Goal: Task Accomplishment & Management: Manage account settings

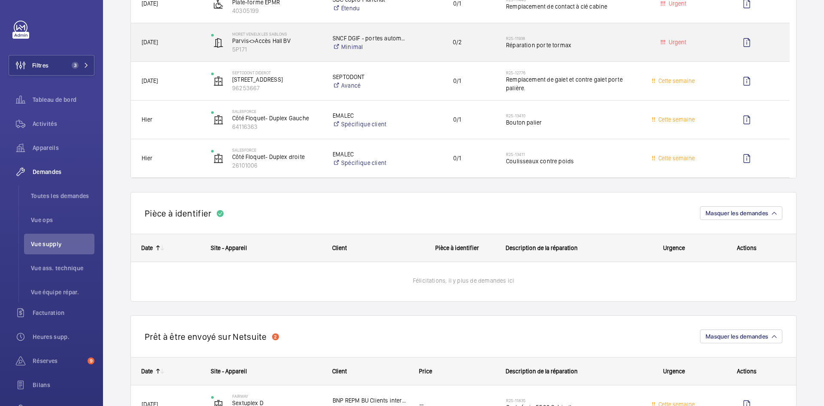
scroll to position [472, 0]
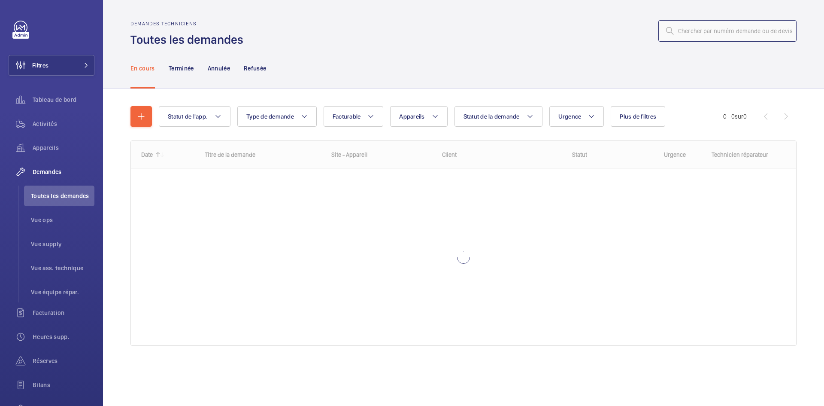
click at [718, 35] on input "text" at bounding box center [727, 30] width 138 height 21
click at [700, 28] on input "text" at bounding box center [727, 30] width 138 height 21
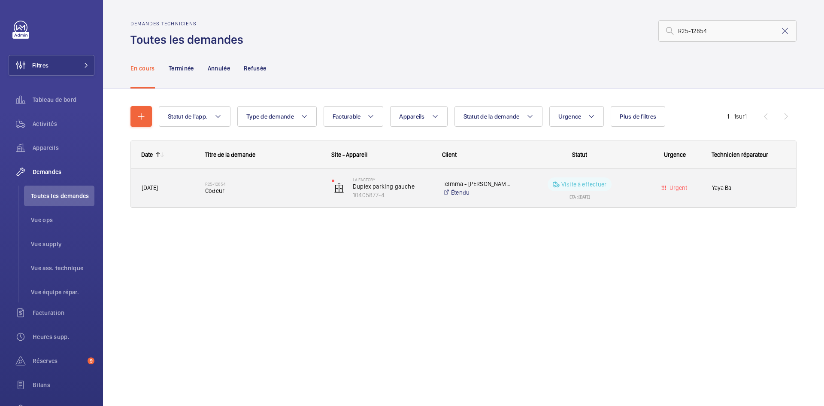
type input "R25-12854"
click at [181, 177] on div "25/09/2025" at bounding box center [162, 187] width 63 height 27
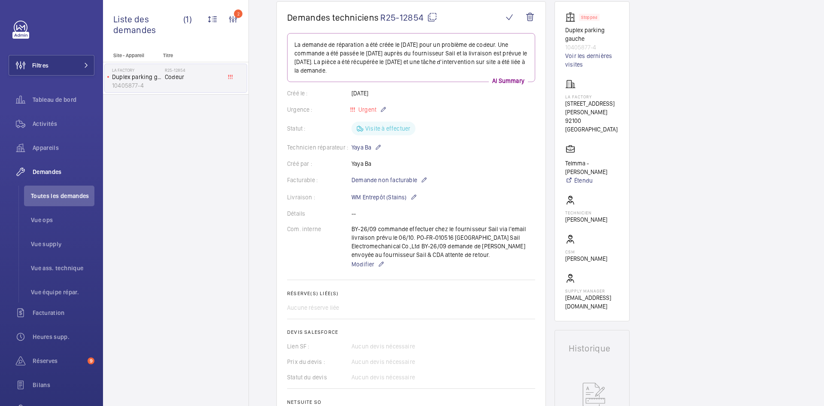
scroll to position [86, 0]
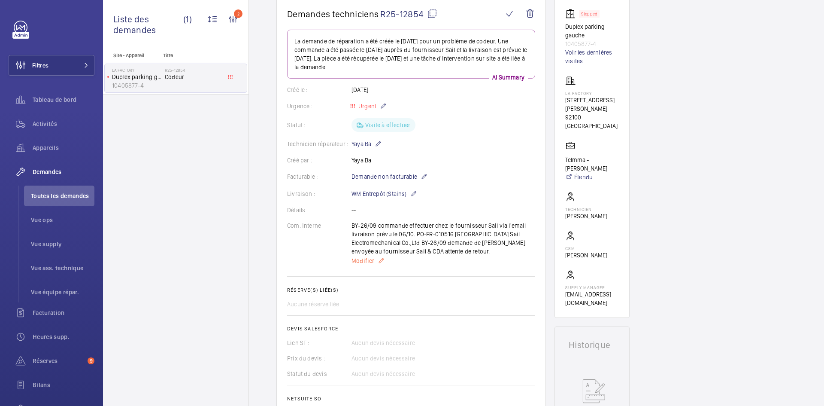
click at [363, 264] on span "Modifier" at bounding box center [362, 260] width 23 height 9
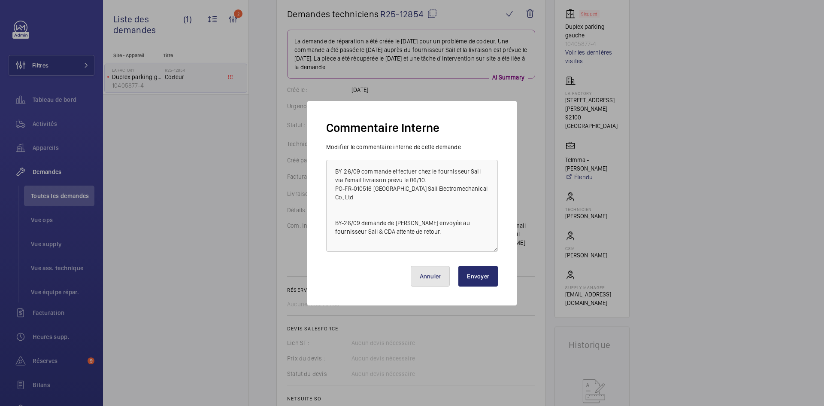
click at [434, 276] on button "Annuler" at bounding box center [430, 276] width 39 height 21
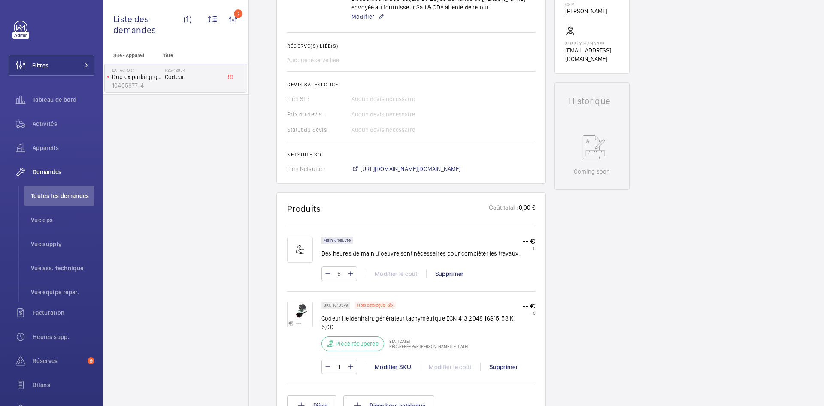
scroll to position [343, 0]
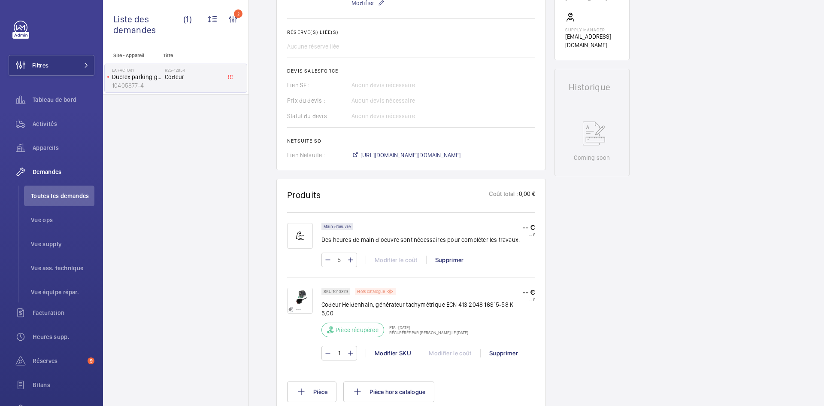
click at [386, 291] on div "Hors catalogue" at bounding box center [375, 291] width 41 height 7
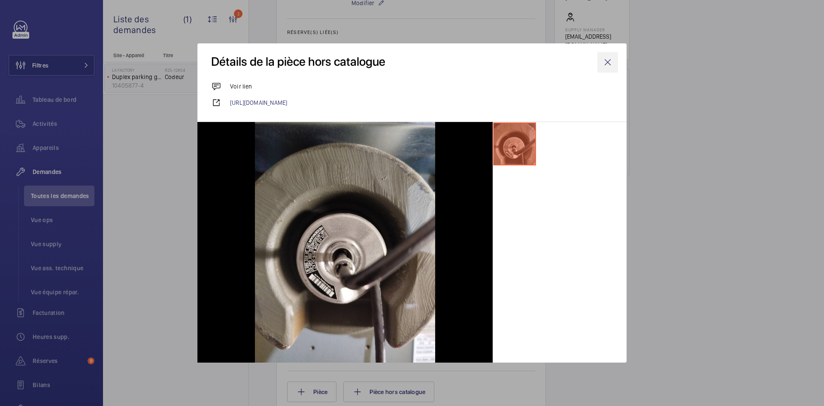
click at [610, 60] on wm-front-icon-button at bounding box center [607, 62] width 21 height 21
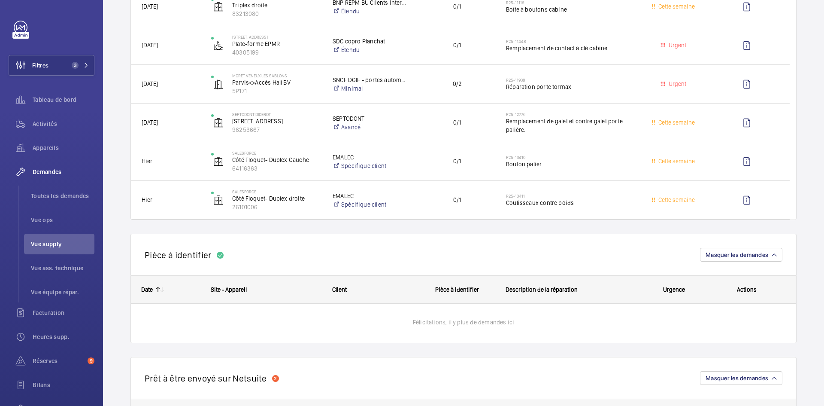
scroll to position [215, 0]
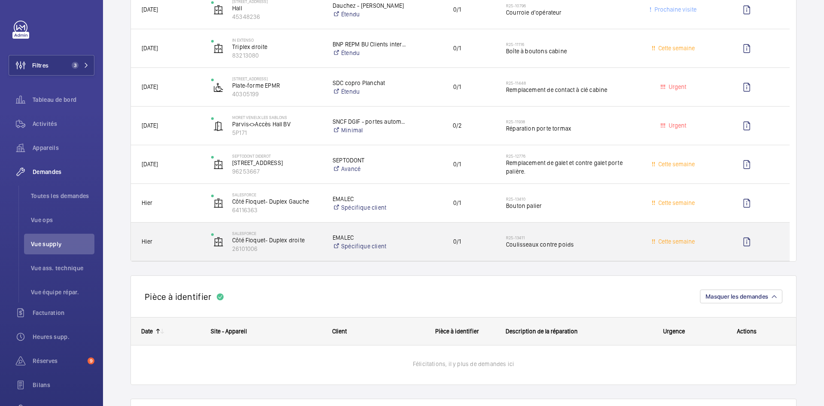
click at [203, 245] on div "SALESFORCE Côté Floquet- Duplex droite 26101006" at bounding box center [261, 241] width 121 height 35
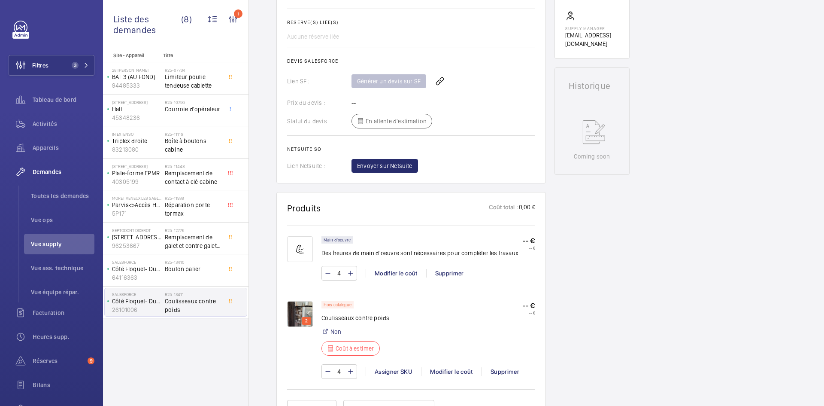
scroll to position [386, 0]
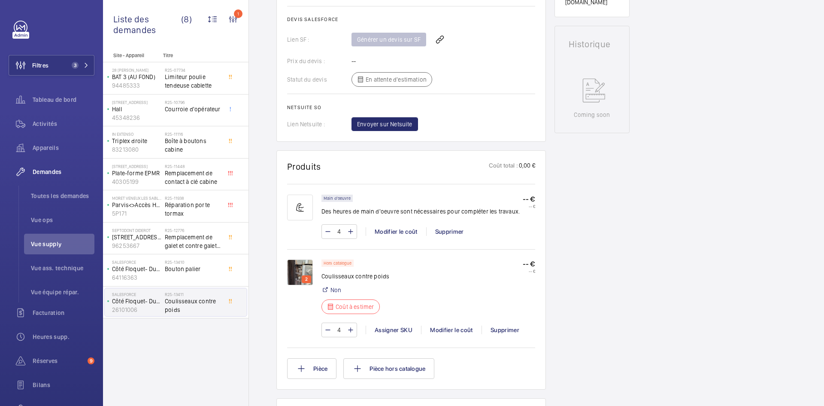
click at [304, 268] on img at bounding box center [300, 272] width 26 height 26
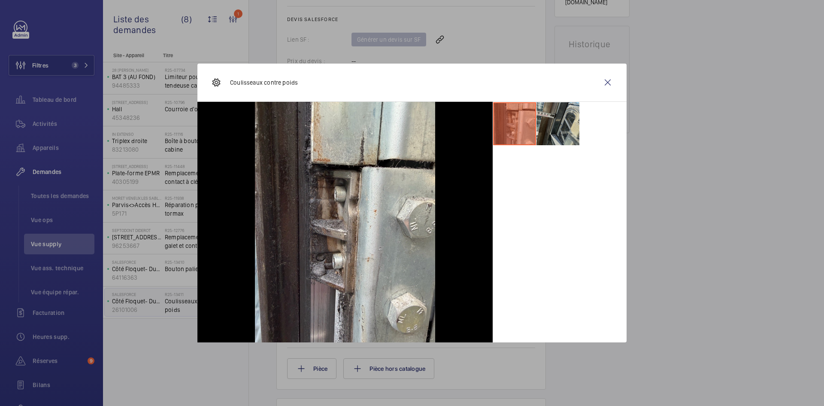
click at [561, 115] on li at bounding box center [557, 123] width 43 height 43
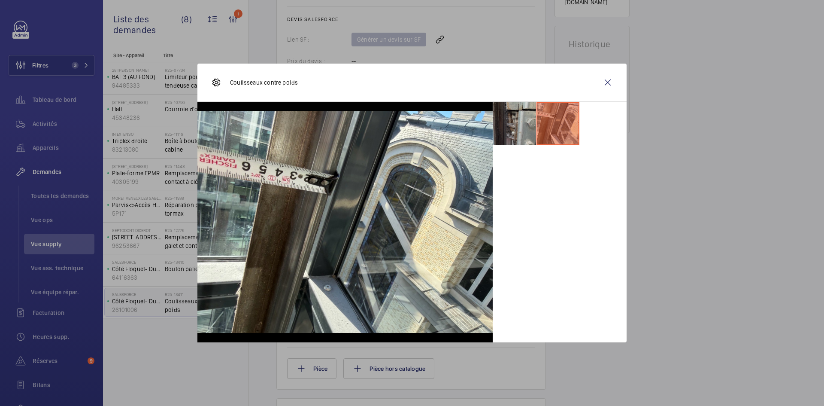
click at [503, 127] on li at bounding box center [514, 123] width 43 height 43
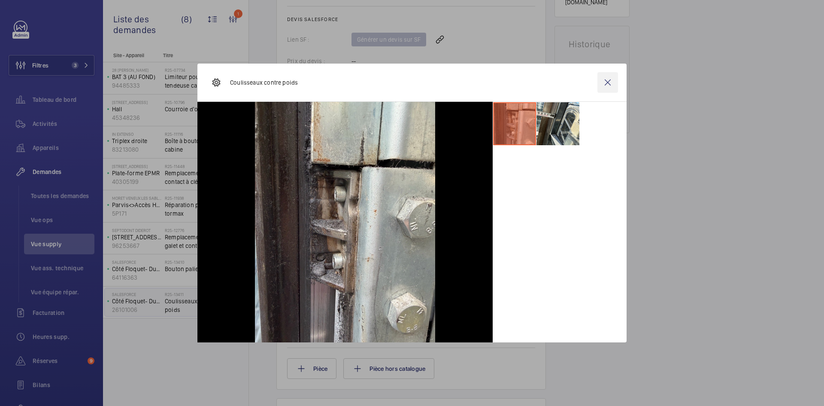
click at [613, 85] on wm-front-icon-button at bounding box center [607, 82] width 21 height 21
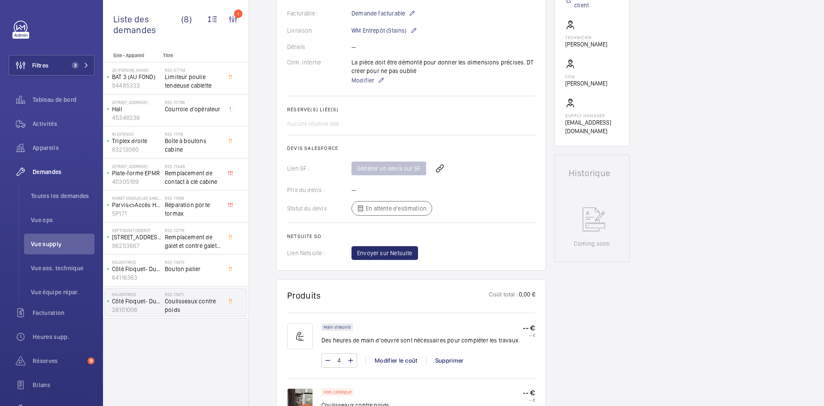
scroll to position [0, 0]
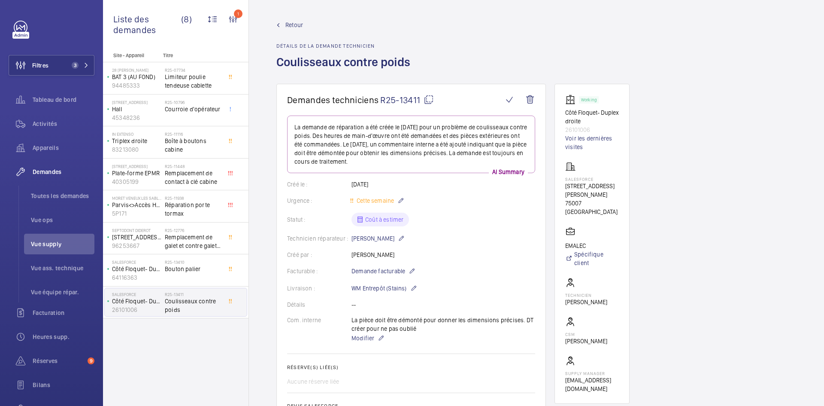
click at [288, 24] on span "Retour" at bounding box center [294, 25] width 18 height 9
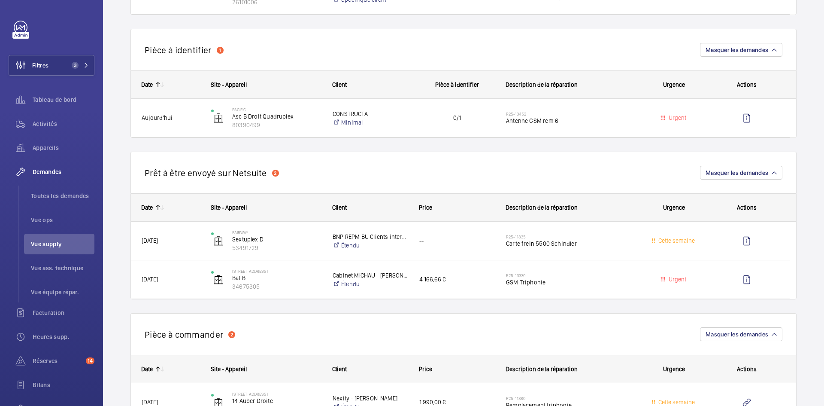
scroll to position [472, 0]
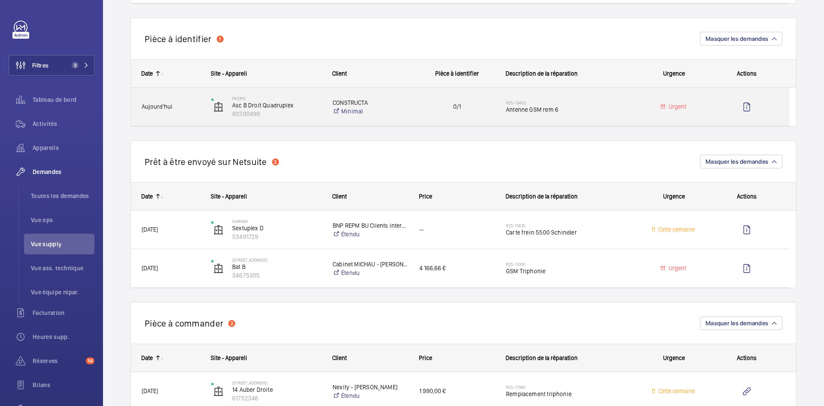
click at [186, 106] on span "Aujourd'hui" at bounding box center [171, 107] width 58 height 10
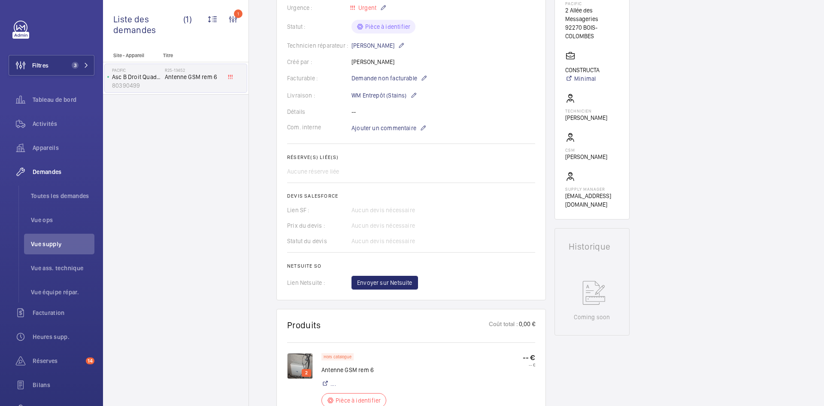
scroll to position [300, 0]
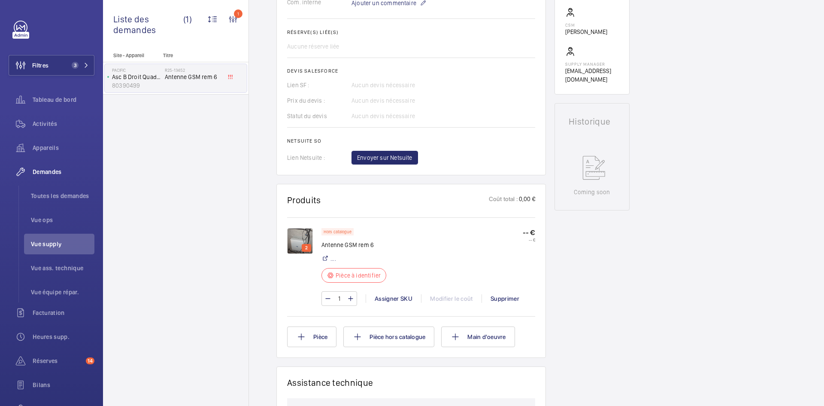
click at [297, 239] on img at bounding box center [300, 241] width 26 height 26
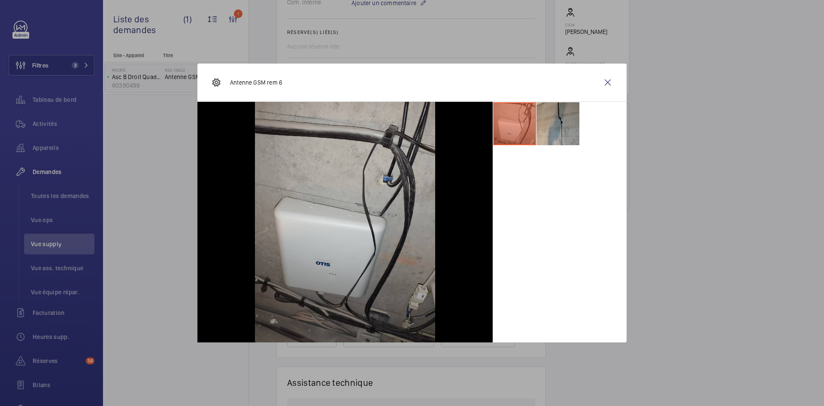
click at [566, 124] on li at bounding box center [557, 123] width 43 height 43
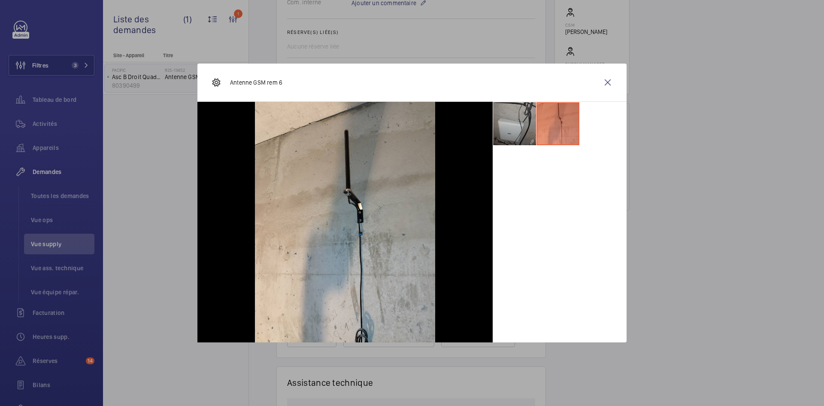
click at [505, 123] on li at bounding box center [514, 123] width 43 height 43
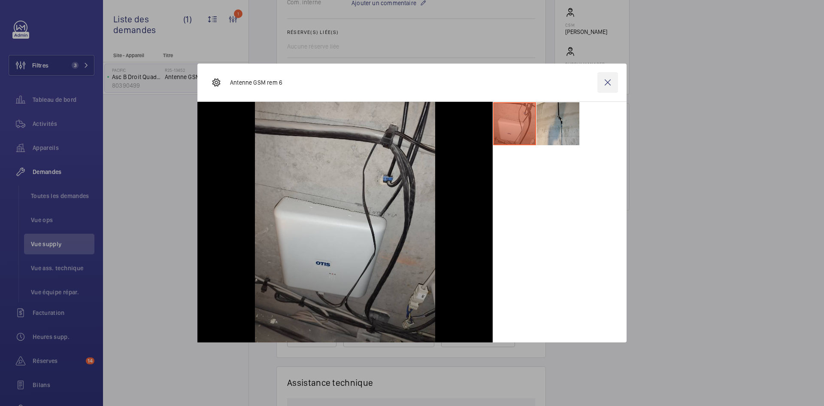
click at [608, 81] on wm-front-icon-button at bounding box center [607, 82] width 21 height 21
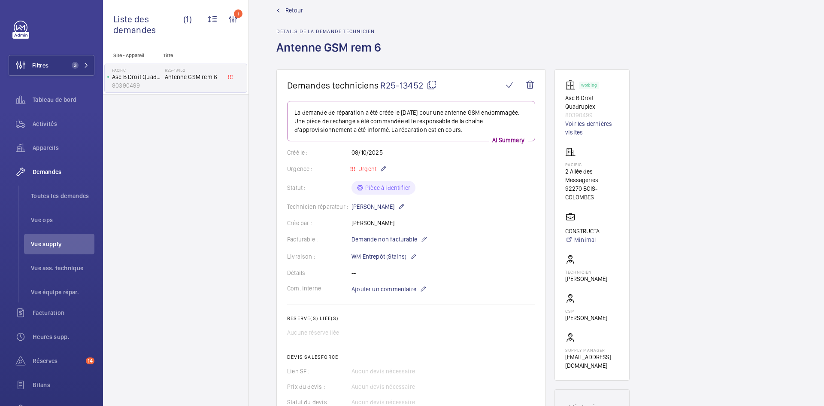
scroll to position [0, 0]
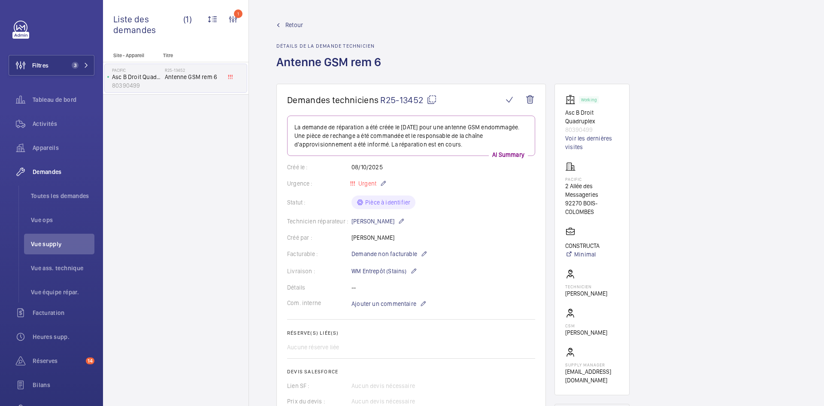
click at [435, 98] on mat-icon at bounding box center [432, 99] width 10 height 10
click at [388, 303] on span "Ajouter un commentaire" at bounding box center [383, 303] width 65 height 9
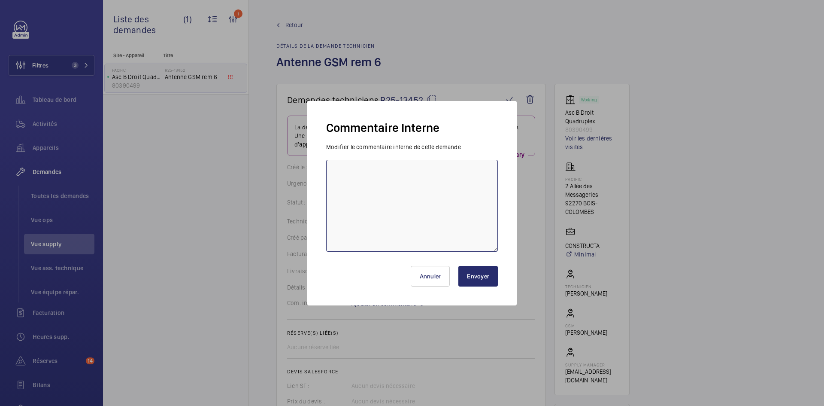
click at [356, 166] on textarea at bounding box center [412, 206] width 172 height 92
type textarea "BY-08/10 demande de devis envoyée au fournisseur Sodica attente de retour."
click at [480, 275] on button "Envoyer" at bounding box center [477, 276] width 39 height 21
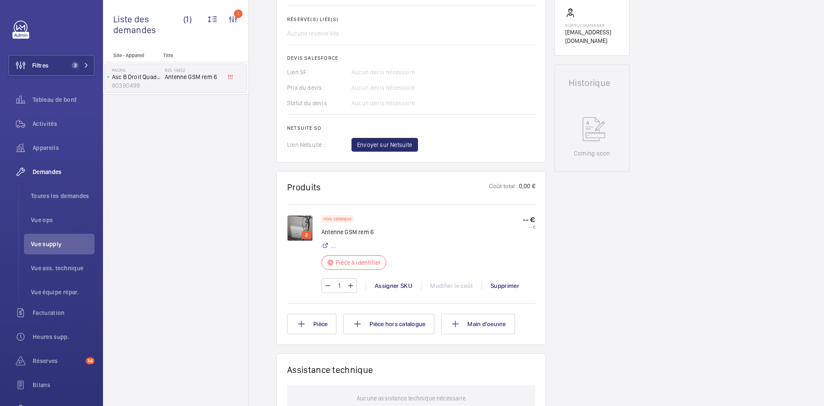
scroll to position [343, 0]
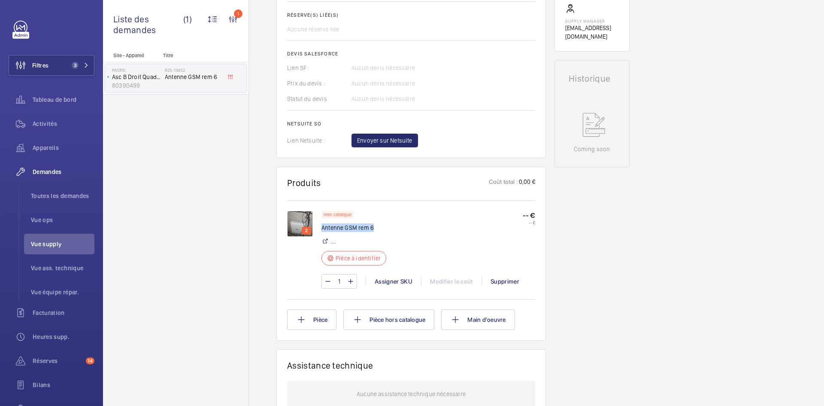
drag, startPoint x: 378, startPoint y: 227, endPoint x: 323, endPoint y: 230, distance: 55.0
click at [323, 230] on p "Antenne GSM rem 6" at bounding box center [353, 227] width 65 height 9
copy p "Antenne GSM rem 6"
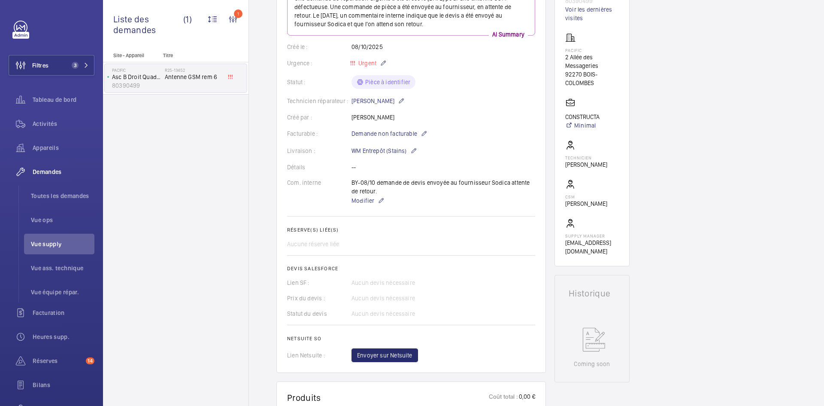
scroll to position [0, 0]
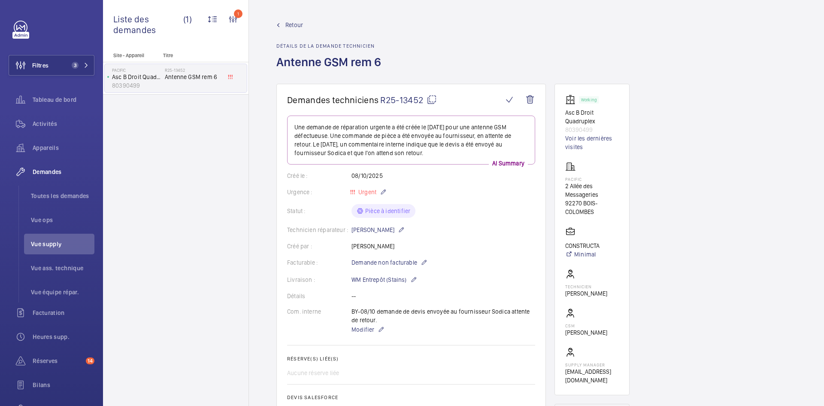
click at [295, 25] on span "Retour" at bounding box center [294, 25] width 18 height 9
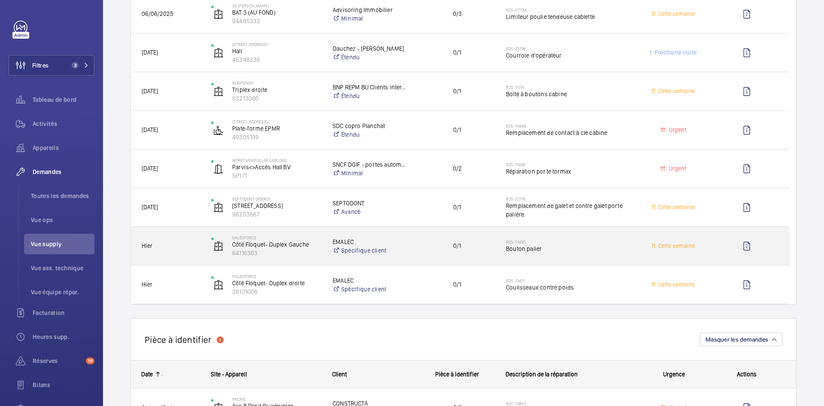
scroll to position [215, 0]
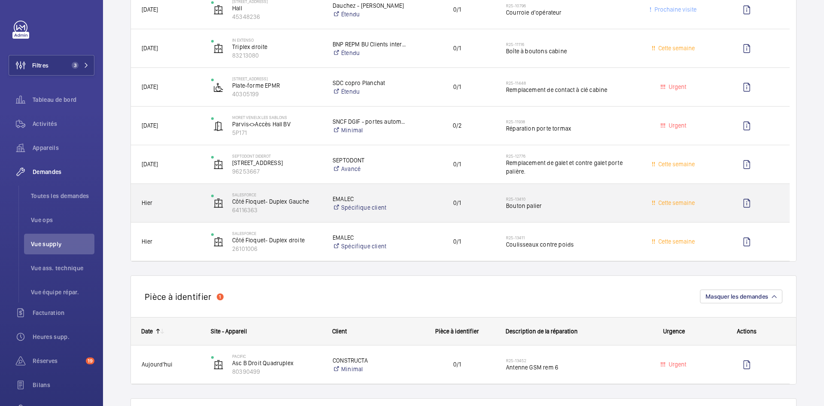
click at [180, 206] on span "Hier" at bounding box center [171, 203] width 58 height 10
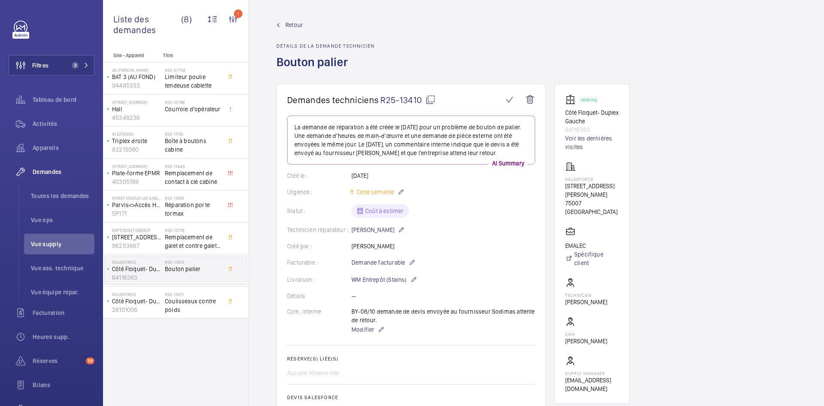
click at [431, 97] on mat-icon at bounding box center [430, 99] width 10 height 10
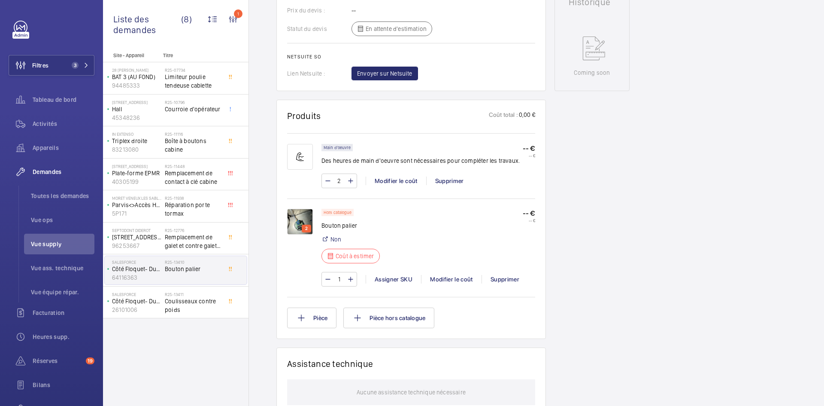
scroll to position [429, 0]
click at [297, 219] on img at bounding box center [300, 221] width 26 height 26
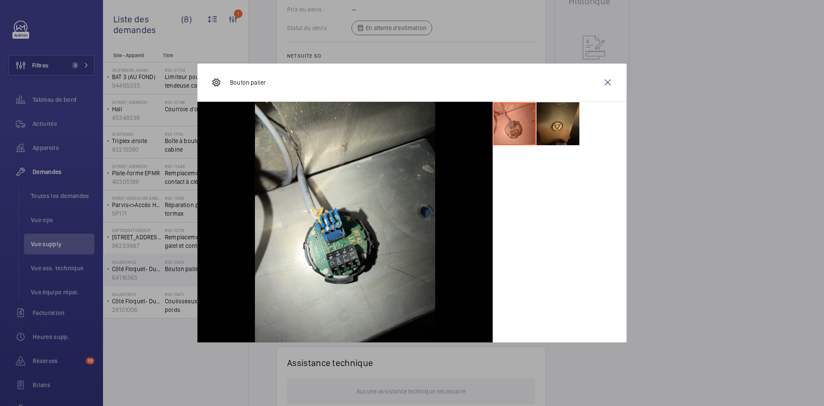
click at [575, 118] on li at bounding box center [557, 123] width 43 height 43
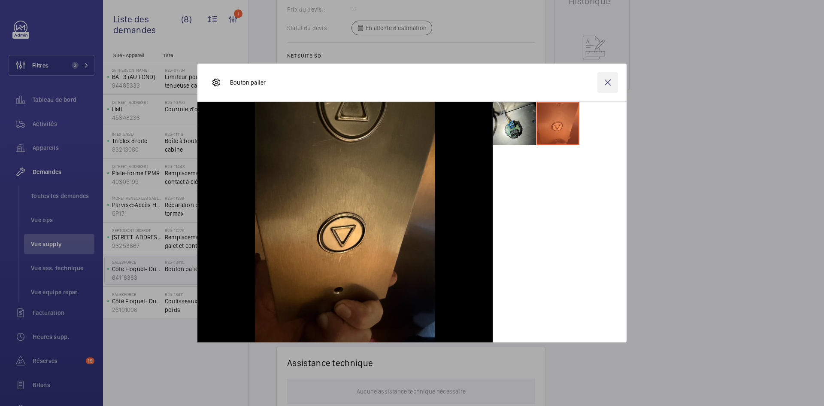
click at [607, 82] on wm-front-icon-button at bounding box center [607, 82] width 21 height 21
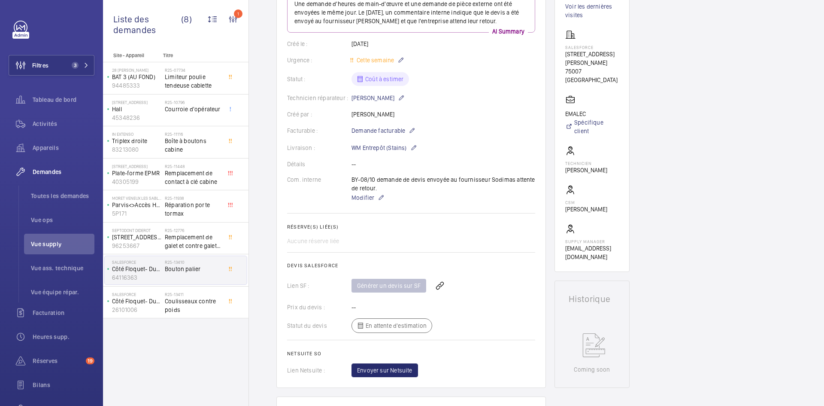
scroll to position [86, 0]
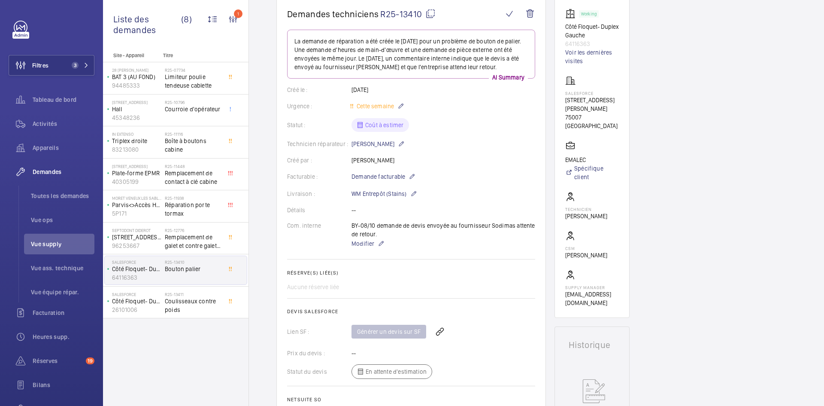
click at [431, 14] on mat-icon at bounding box center [430, 14] width 10 height 10
click at [433, 13] on mat-icon at bounding box center [430, 14] width 10 height 10
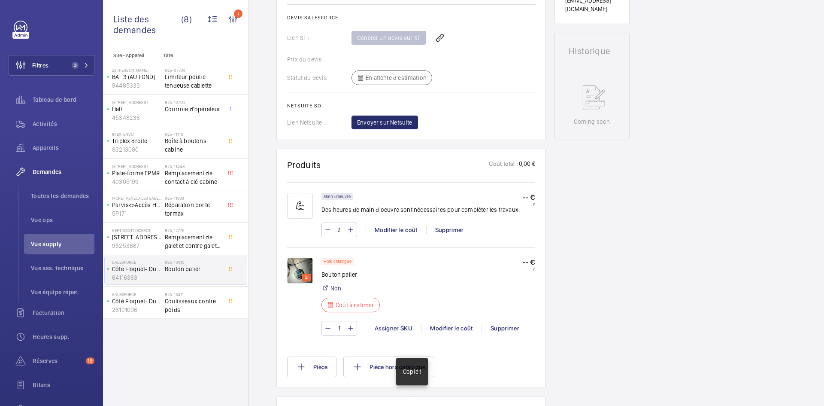
scroll to position [386, 0]
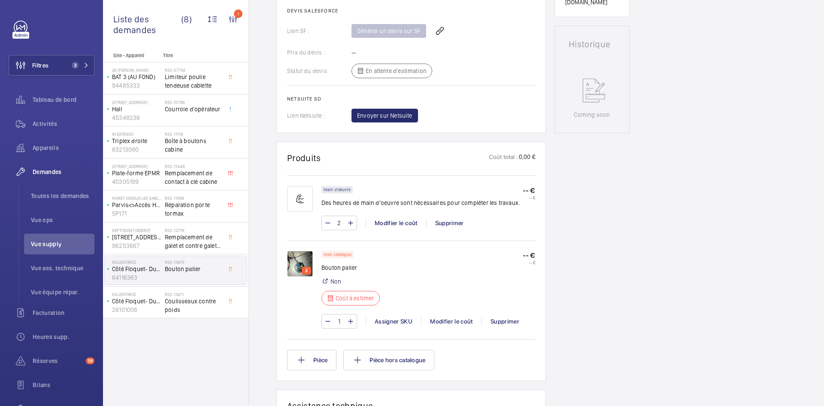
click at [309, 261] on img at bounding box center [300, 264] width 26 height 26
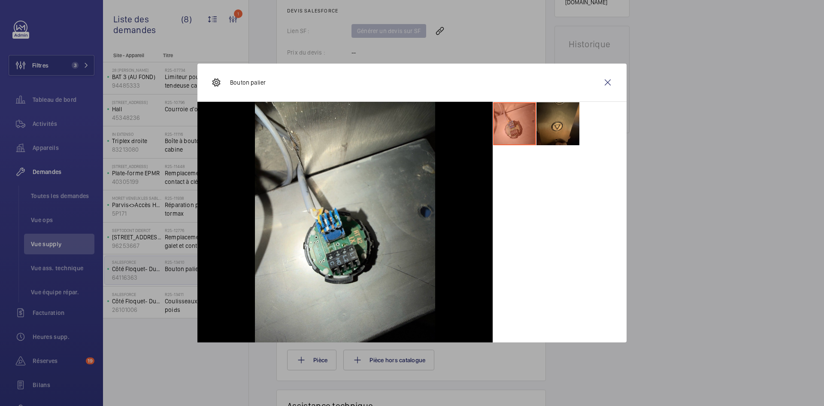
click at [557, 127] on li at bounding box center [557, 123] width 43 height 43
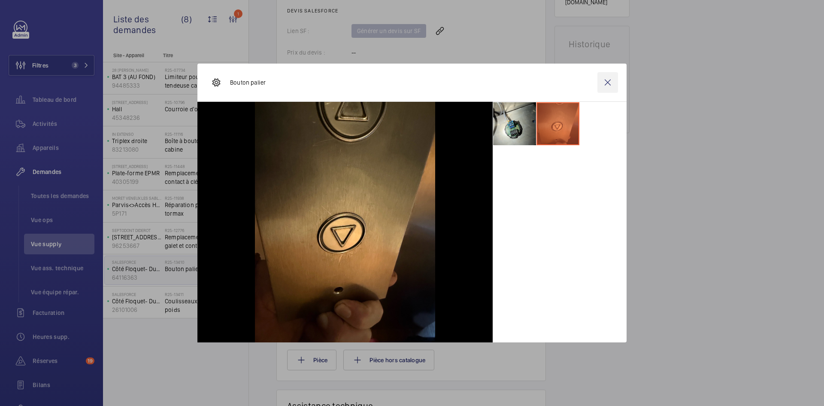
click at [605, 81] on wm-front-icon-button at bounding box center [607, 82] width 21 height 21
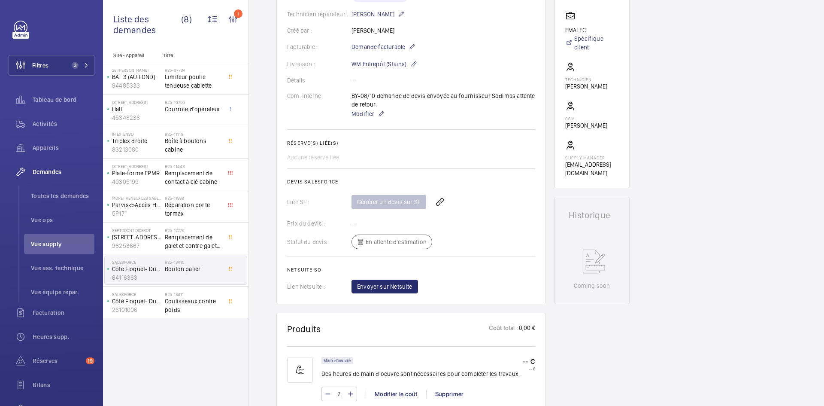
scroll to position [215, 0]
click at [365, 115] on span "Modifier" at bounding box center [362, 114] width 23 height 9
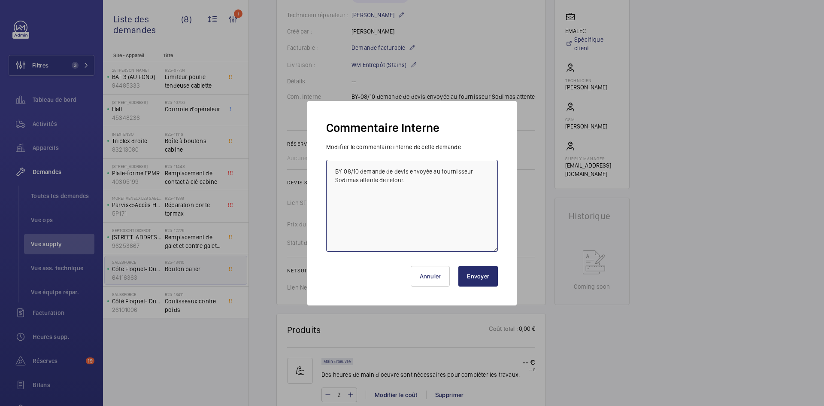
click at [330, 169] on textarea "BY-08/10 demande de devis envoyée au fournisseur Sodimas attente de retour." at bounding box center [412, 206] width 172 height 92
paste textarea "4792"
click at [360, 168] on textarea "SKU 4792 Ou BY-08/10 demande de devis envoyée au fournisseur Sodimas attente de…" at bounding box center [412, 206] width 172 height 92
click at [380, 171] on textarea "SKU 4792 B Ou BY-08/10 demande de devis envoyée au fournisseur Sodimas attente …" at bounding box center [412, 206] width 172 height 92
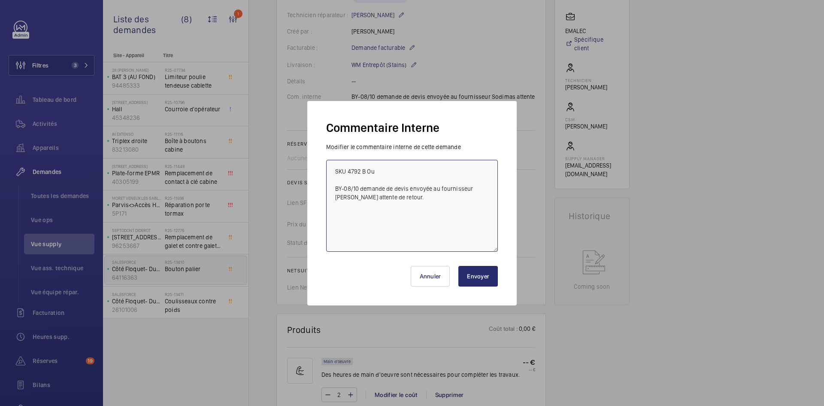
paste textarea "1008472"
type textarea "SKU 4792 B Ou 1008472 R BY-08/10 demande de devis envoyée au fournisseur Sodima…"
click at [482, 276] on button "Envoyer" at bounding box center [477, 276] width 39 height 21
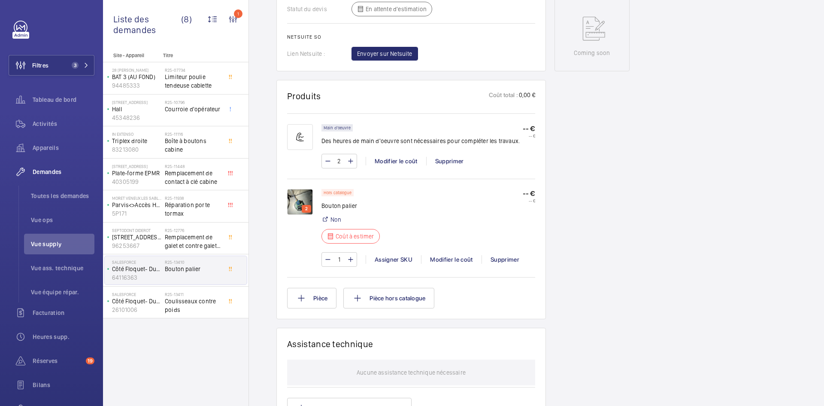
scroll to position [498, 0]
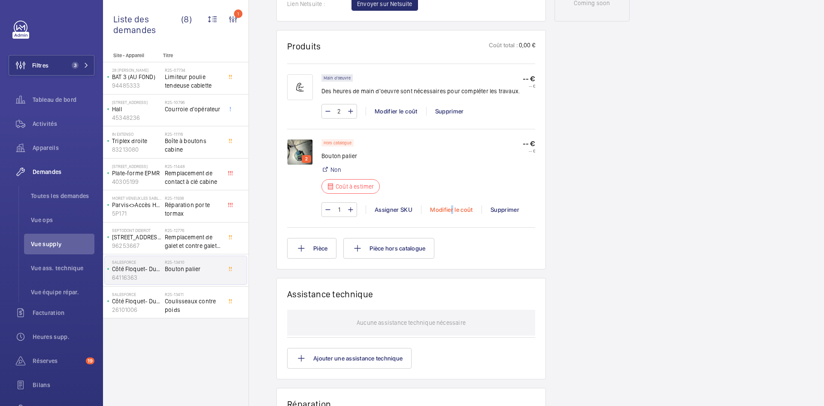
click at [452, 207] on div "Modifier le coût" at bounding box center [451, 209] width 61 height 9
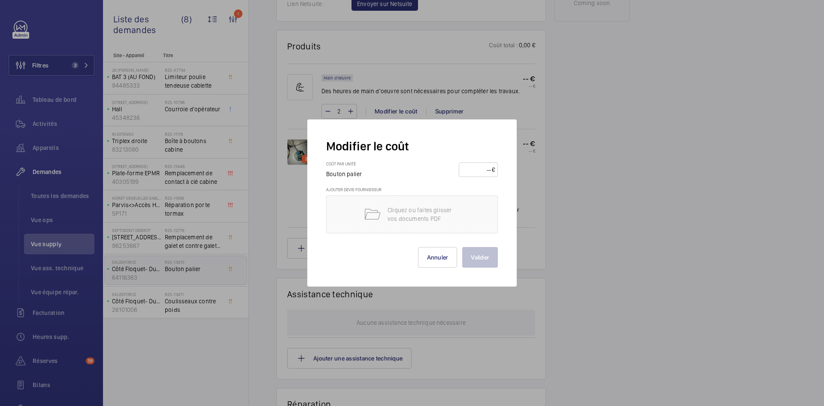
click at [478, 170] on input "number" at bounding box center [477, 170] width 30 height 14
type input "60"
click at [488, 257] on button "Valider" at bounding box center [480, 257] width 36 height 21
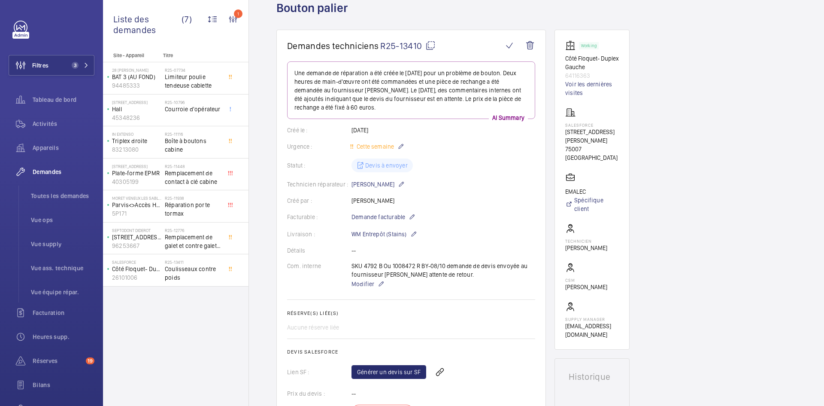
scroll to position [0, 0]
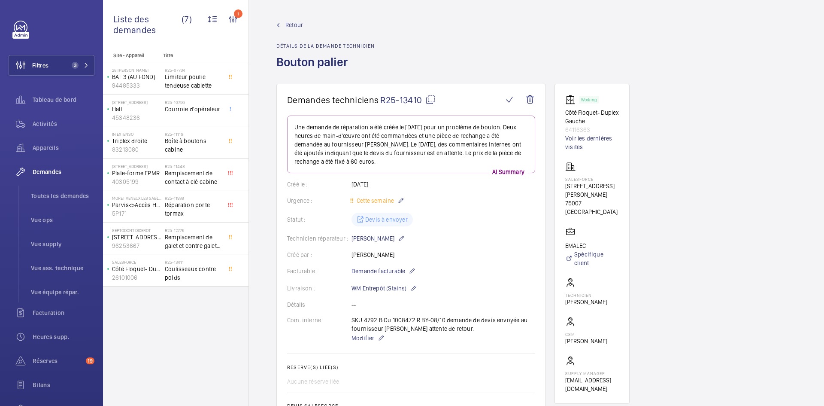
click at [289, 25] on span "Retour" at bounding box center [294, 25] width 18 height 9
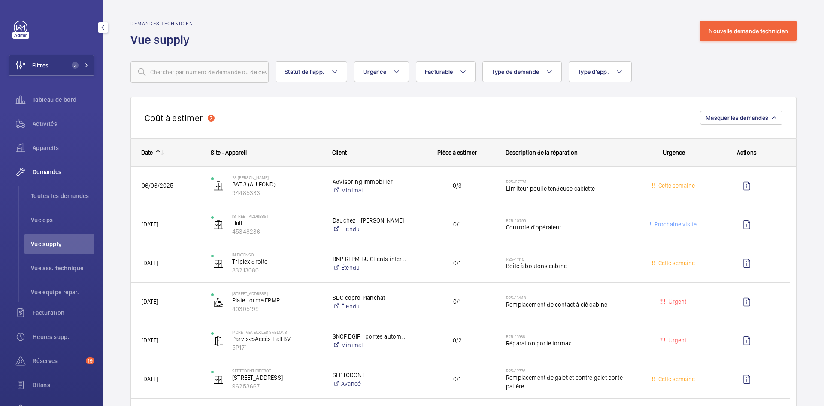
click at [52, 242] on span "Vue supply" at bounding box center [63, 243] width 64 height 9
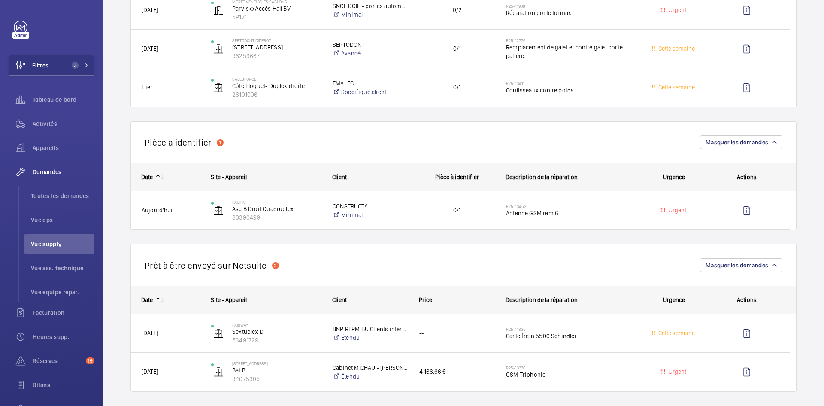
scroll to position [343, 0]
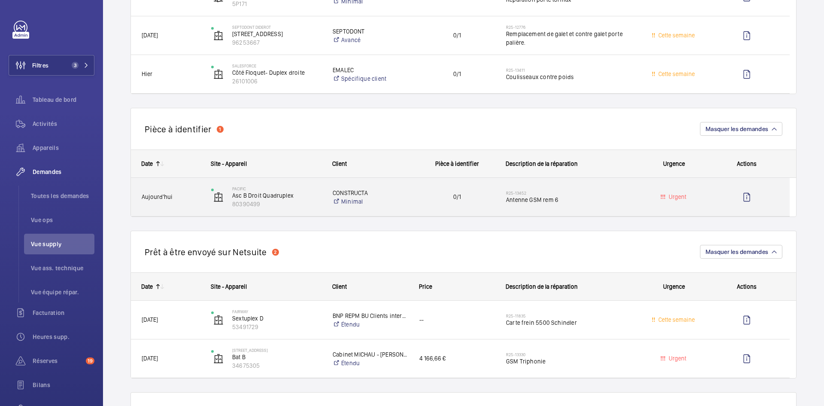
click at [199, 195] on span "Aujourd'hui" at bounding box center [171, 197] width 58 height 10
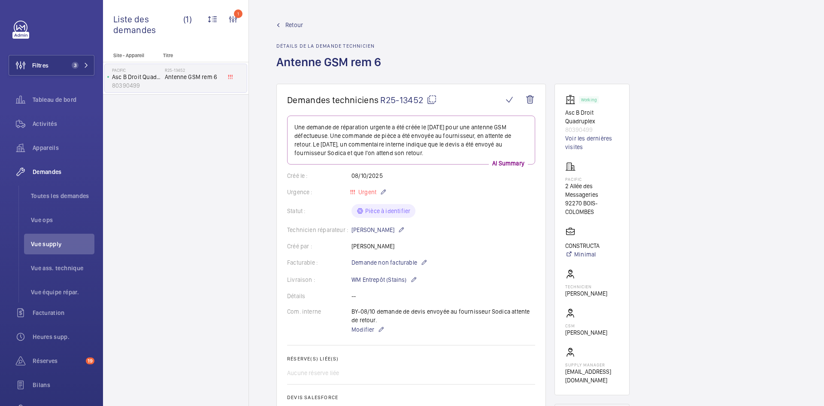
click at [431, 97] on mat-icon at bounding box center [432, 99] width 10 height 10
click at [489, 39] on div "Retour Détails de la demande technicien Antenne GSM rem 6" at bounding box center [536, 52] width 520 height 63
click at [297, 29] on div "Retour Détails de la demande technicien Antenne GSM rem 6" at bounding box center [331, 52] width 110 height 63
click at [295, 24] on span "Retour" at bounding box center [294, 25] width 18 height 9
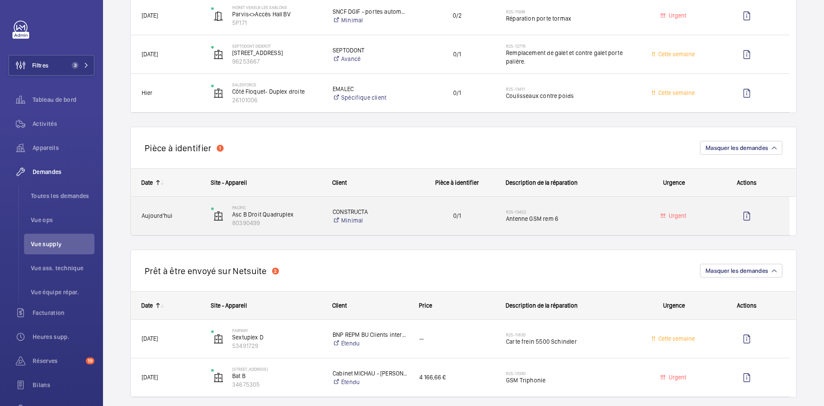
scroll to position [343, 0]
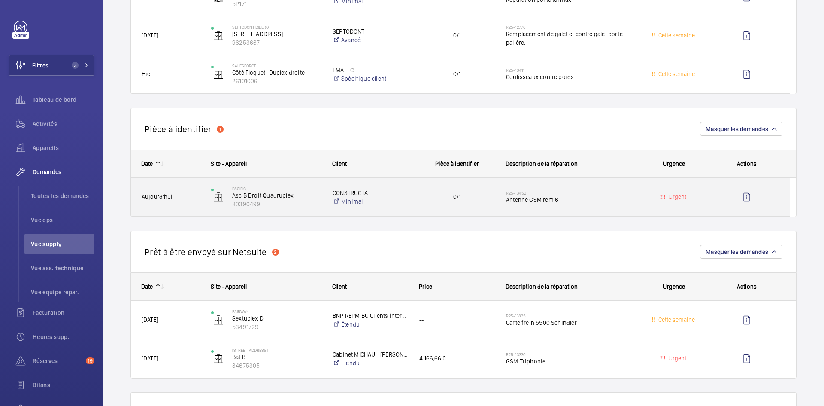
click at [183, 195] on span "Aujourd'hui" at bounding box center [171, 197] width 58 height 10
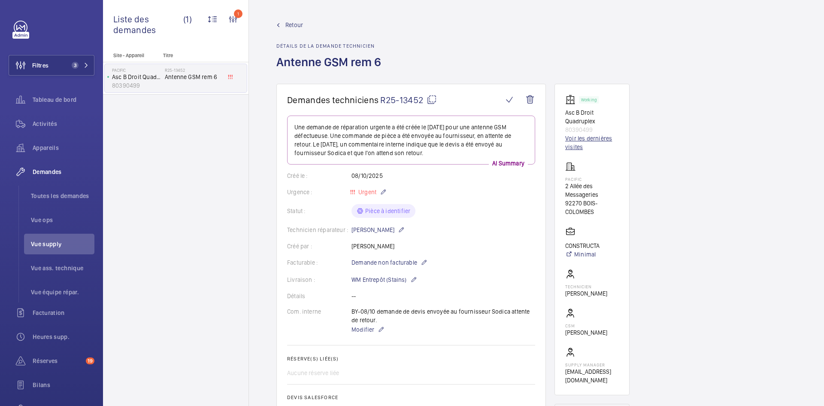
click at [591, 139] on link "Voir les dernières visites" at bounding box center [592, 142] width 54 height 17
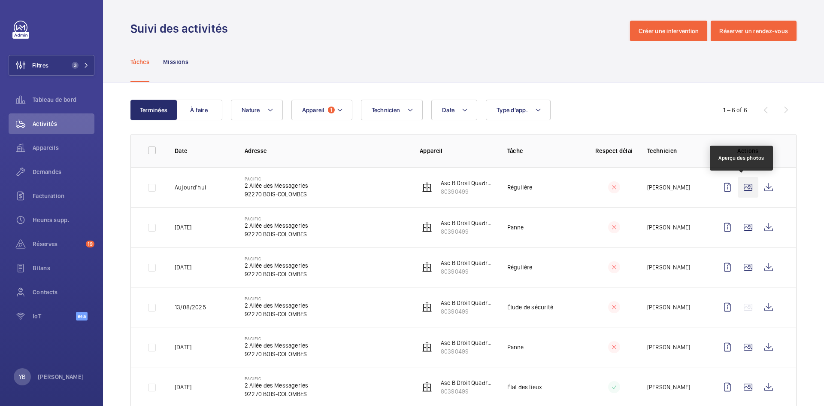
click at [740, 185] on wm-front-icon-button at bounding box center [748, 187] width 21 height 21
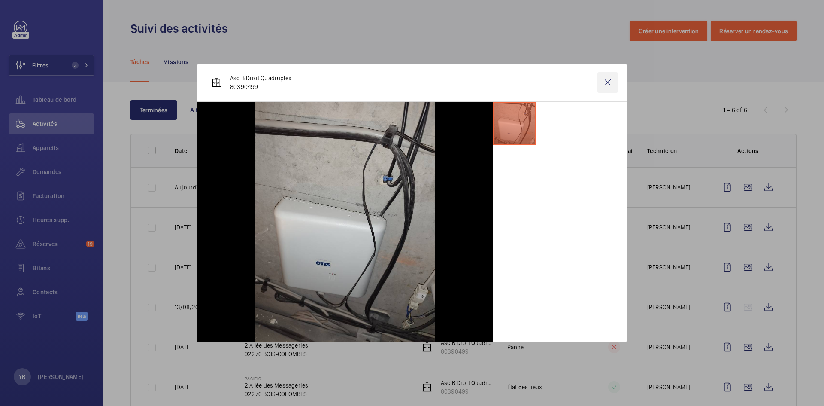
click at [609, 80] on wm-front-icon-button at bounding box center [607, 82] width 21 height 21
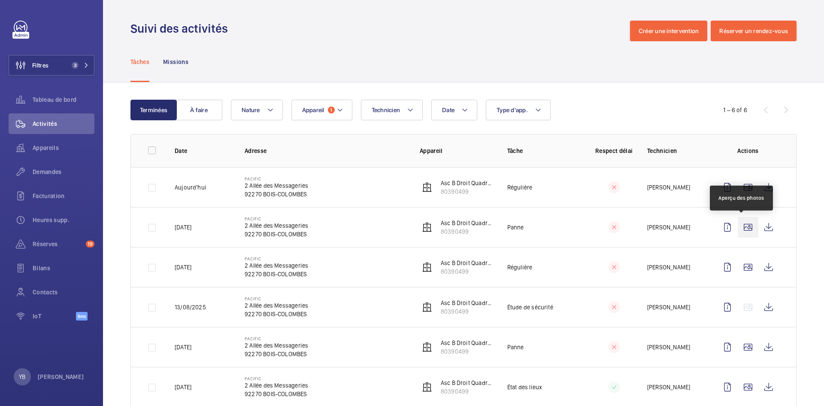
click at [745, 225] on wm-front-icon-button at bounding box center [748, 227] width 21 height 21
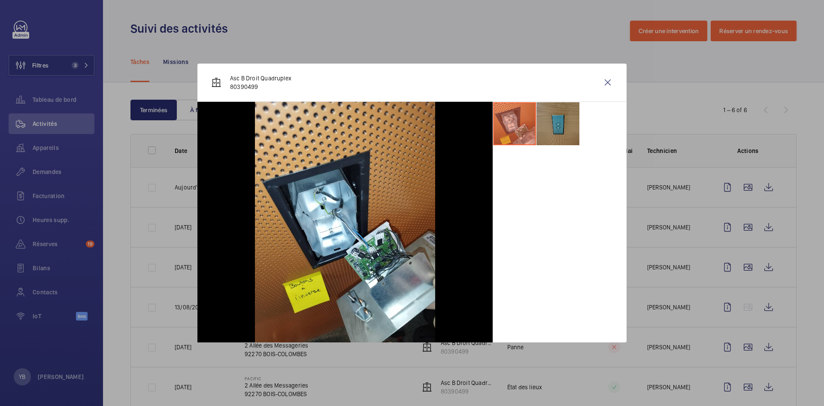
click at [566, 119] on li at bounding box center [557, 123] width 43 height 43
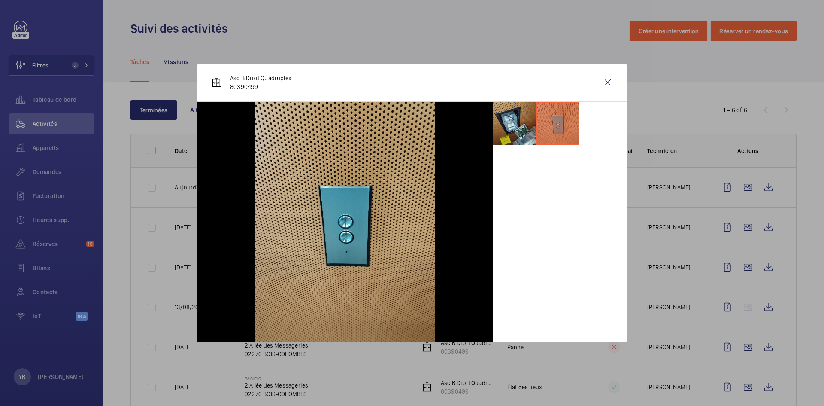
click at [517, 118] on li at bounding box center [514, 123] width 43 height 43
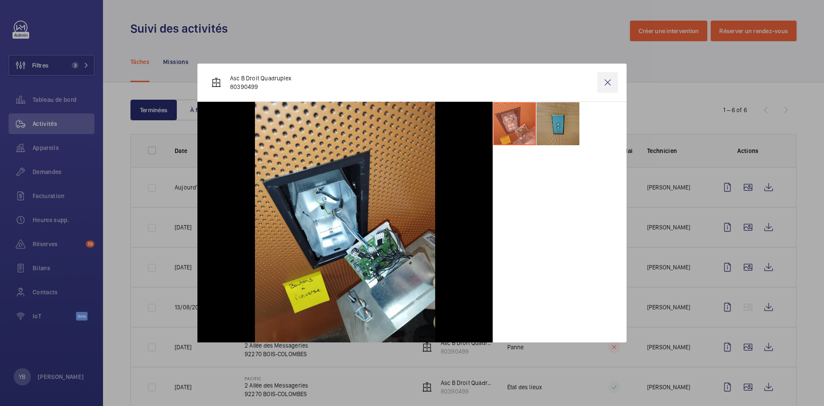
click at [606, 83] on wm-front-icon-button at bounding box center [607, 82] width 21 height 21
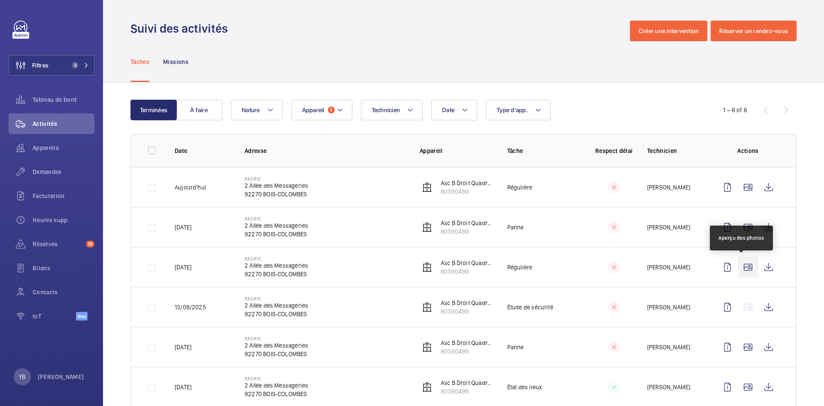
click at [743, 264] on wm-front-icon-button at bounding box center [748, 267] width 21 height 21
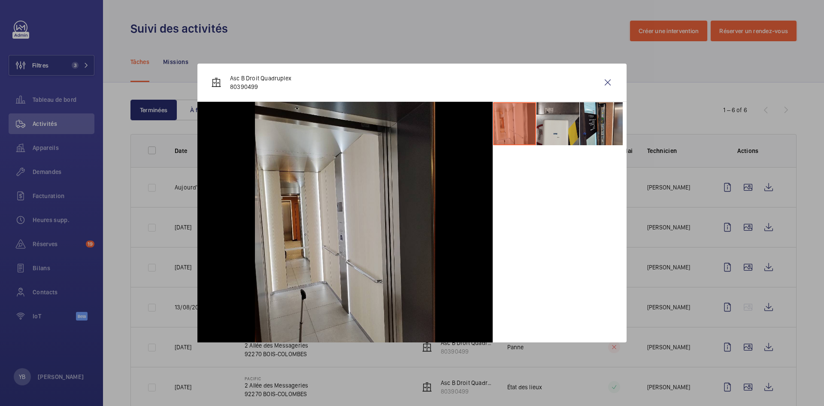
click at [554, 118] on li at bounding box center [557, 123] width 43 height 43
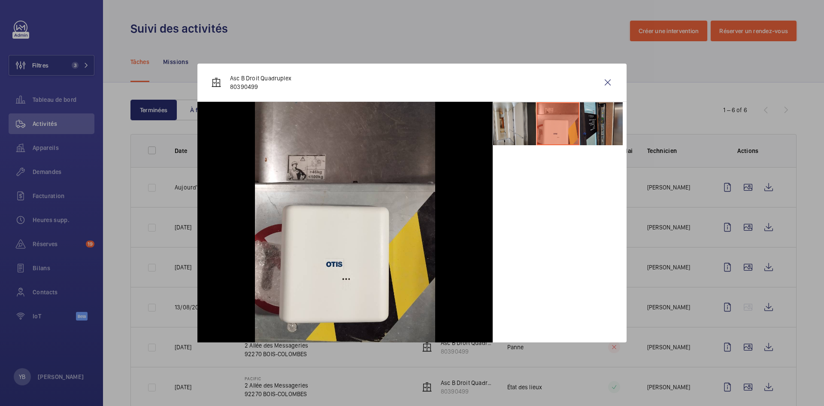
click at [602, 121] on li at bounding box center [601, 123] width 43 height 43
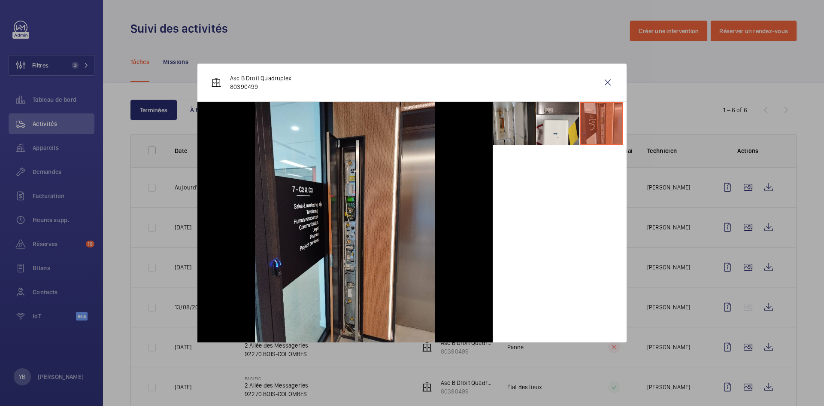
click at [526, 115] on li at bounding box center [514, 123] width 43 height 43
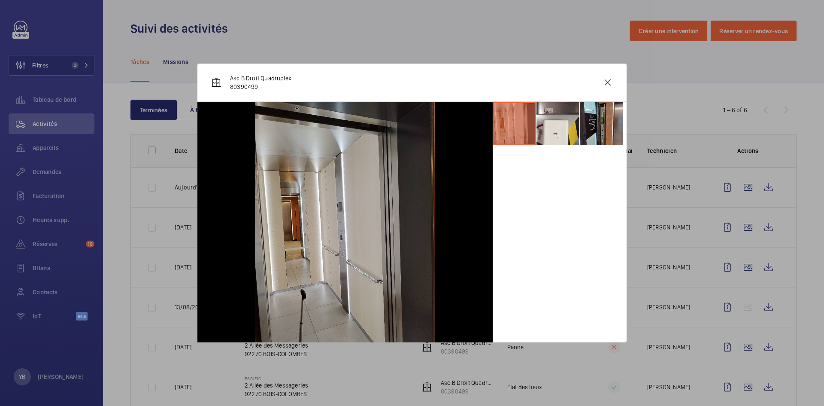
click at [604, 81] on wm-front-icon-button at bounding box center [607, 82] width 21 height 21
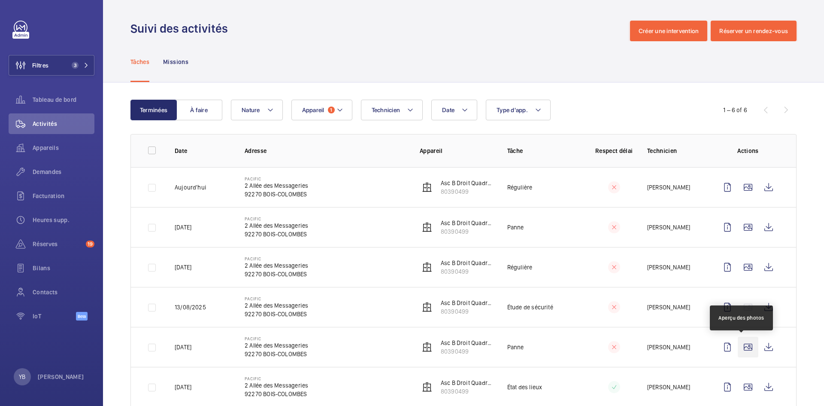
click at [738, 346] on wm-front-icon-button at bounding box center [748, 346] width 21 height 21
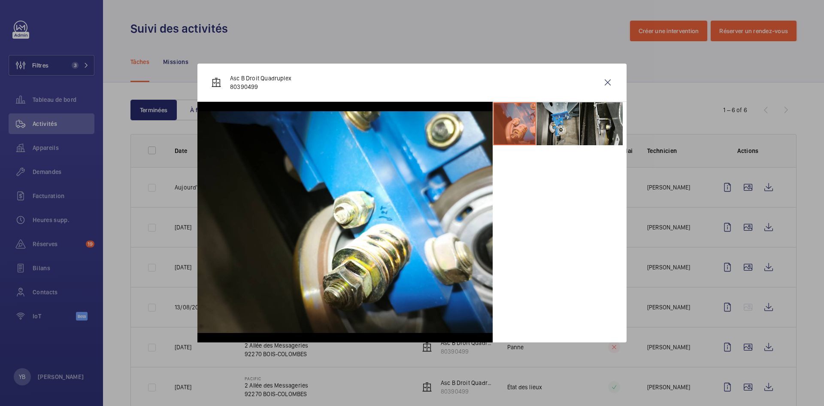
click at [556, 115] on li at bounding box center [557, 123] width 43 height 43
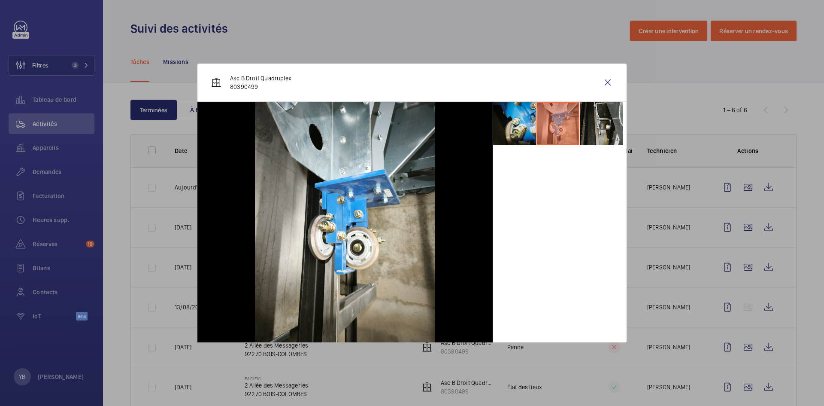
click at [533, 116] on li at bounding box center [514, 123] width 43 height 43
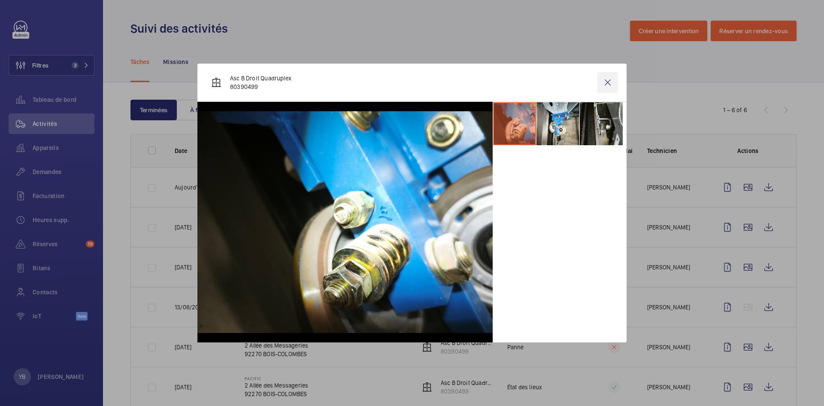
click at [610, 79] on wm-front-icon-button at bounding box center [607, 82] width 21 height 21
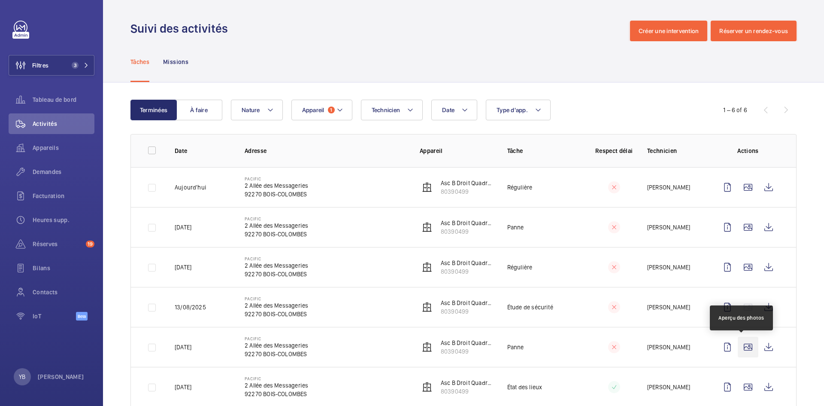
click at [740, 347] on wm-front-icon-button at bounding box center [748, 346] width 21 height 21
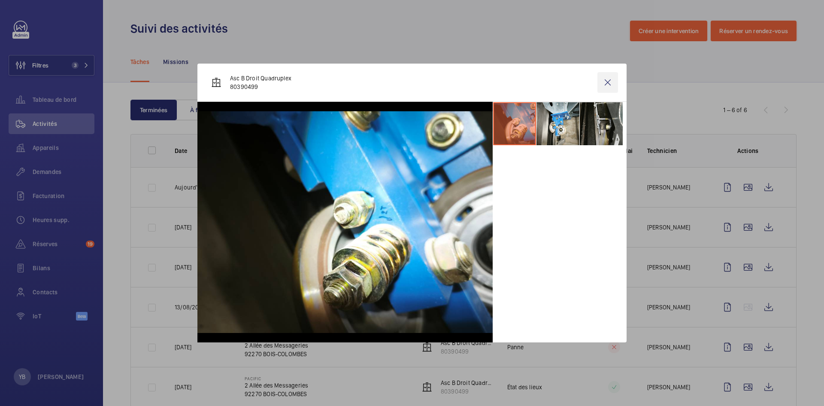
click at [607, 82] on wm-front-icon-button at bounding box center [607, 82] width 21 height 21
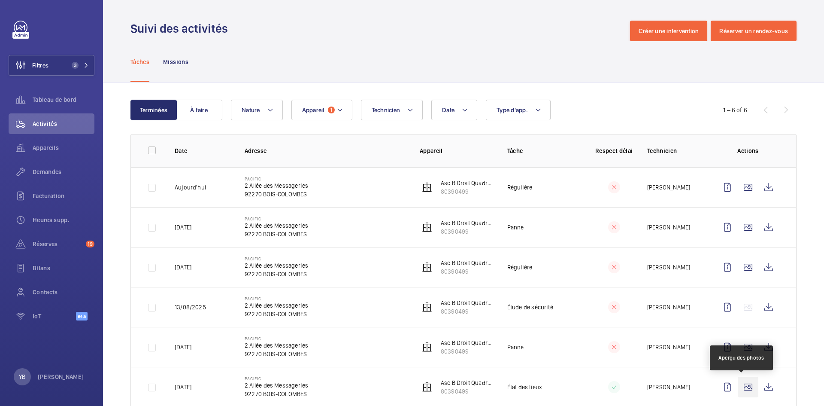
click at [745, 385] on wm-front-icon-button at bounding box center [748, 386] width 21 height 21
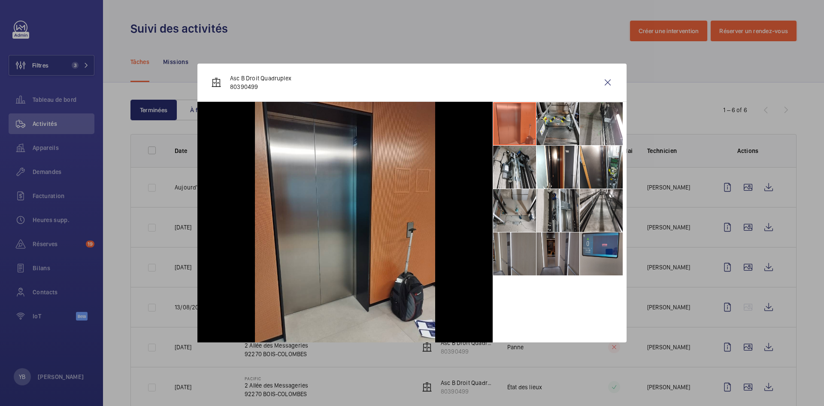
click at [597, 252] on li at bounding box center [601, 253] width 43 height 43
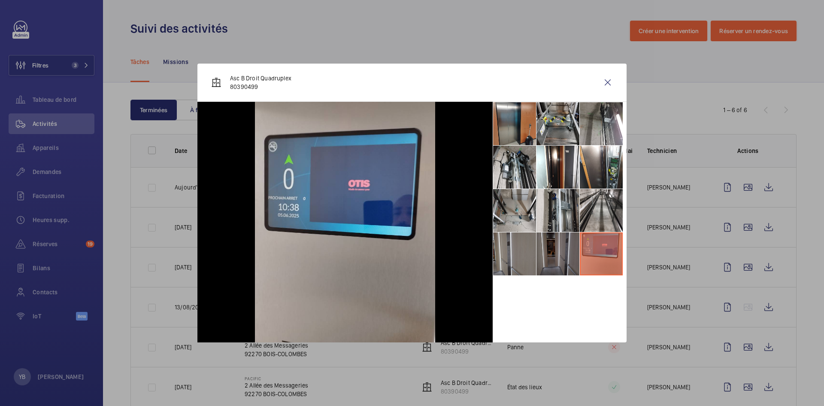
click at [566, 259] on li at bounding box center [557, 253] width 43 height 43
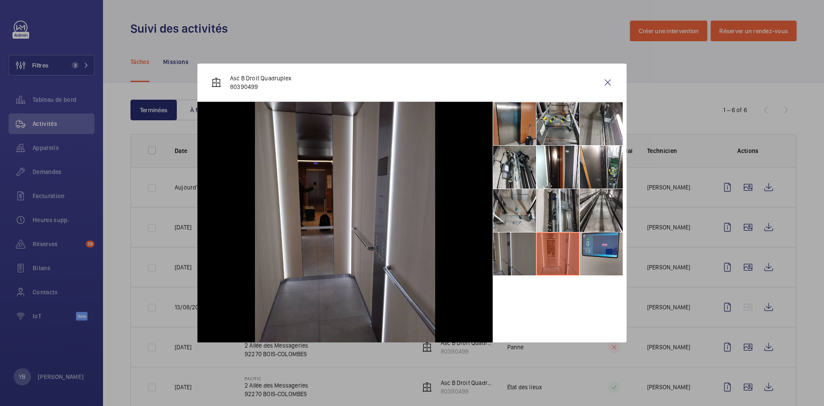
click at [531, 253] on li at bounding box center [514, 253] width 43 height 43
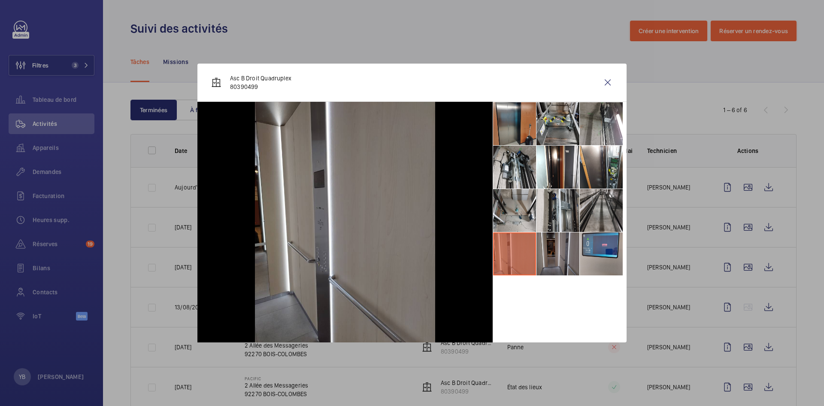
click at [599, 201] on li at bounding box center [601, 210] width 43 height 43
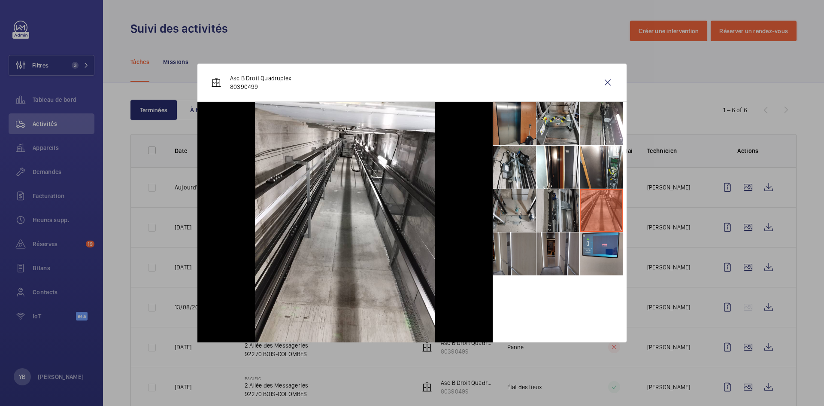
click at [562, 204] on li at bounding box center [557, 210] width 43 height 43
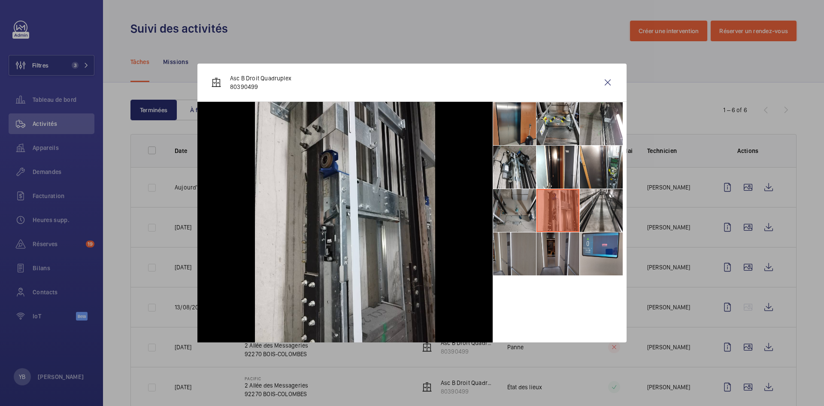
click at [518, 206] on li at bounding box center [514, 210] width 43 height 43
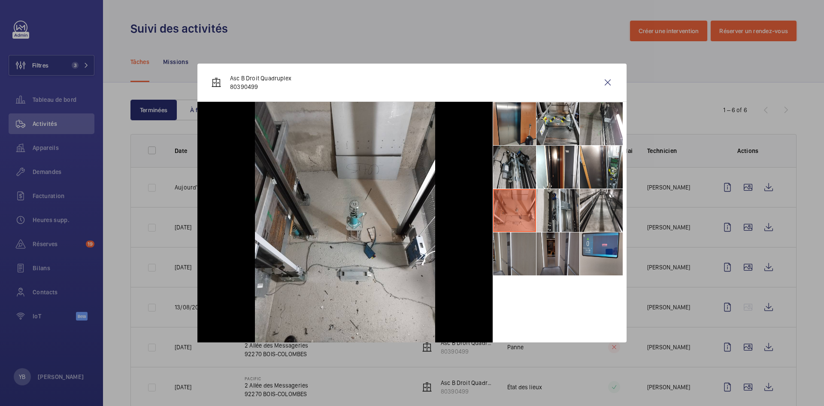
click at [522, 166] on li at bounding box center [514, 166] width 43 height 43
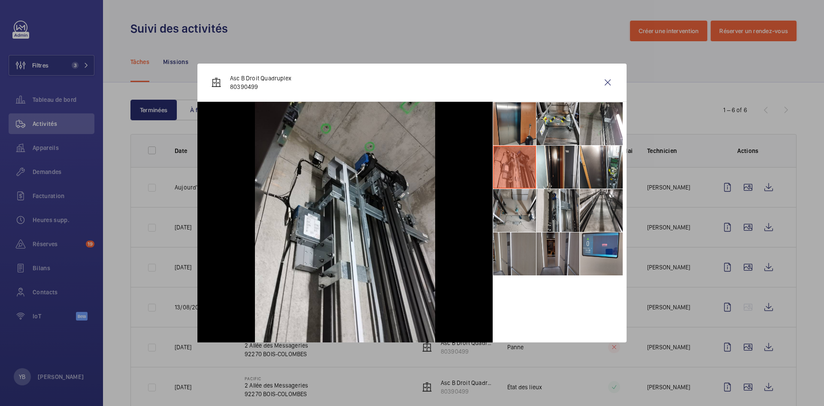
click at [555, 164] on li at bounding box center [557, 166] width 43 height 43
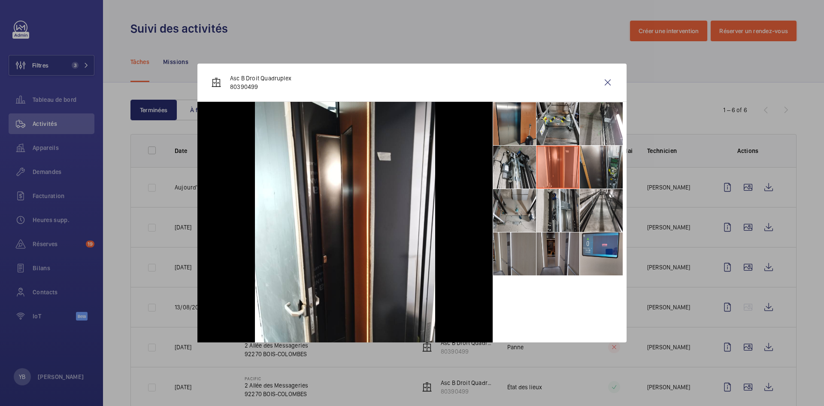
click at [611, 158] on li at bounding box center [601, 166] width 43 height 43
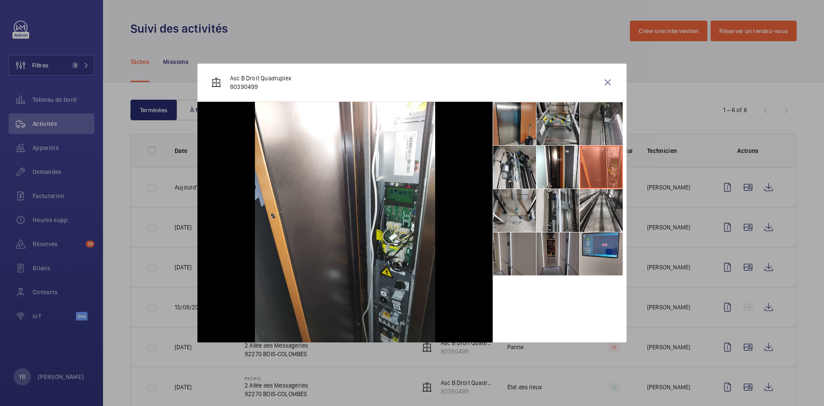
click at [592, 118] on li at bounding box center [601, 123] width 43 height 43
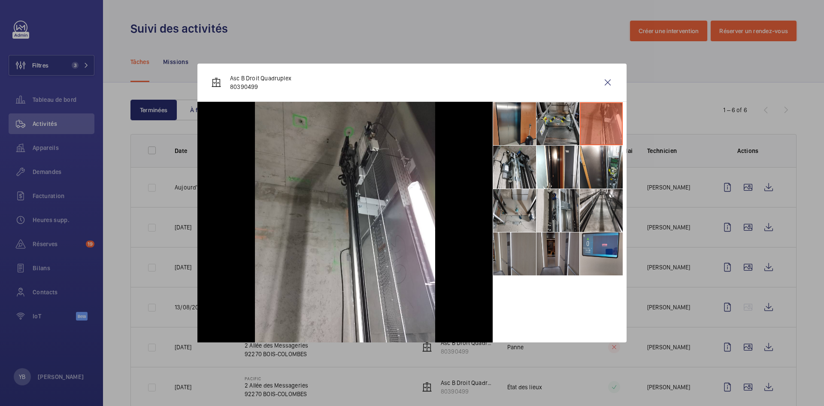
click at [551, 118] on li at bounding box center [557, 123] width 43 height 43
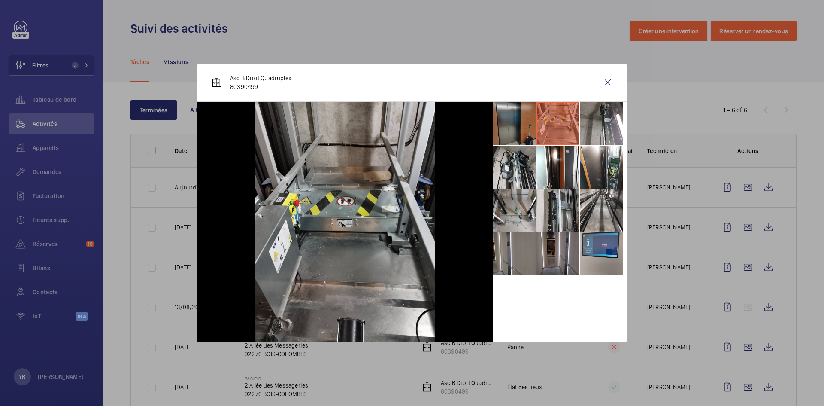
click at [515, 123] on li at bounding box center [514, 123] width 43 height 43
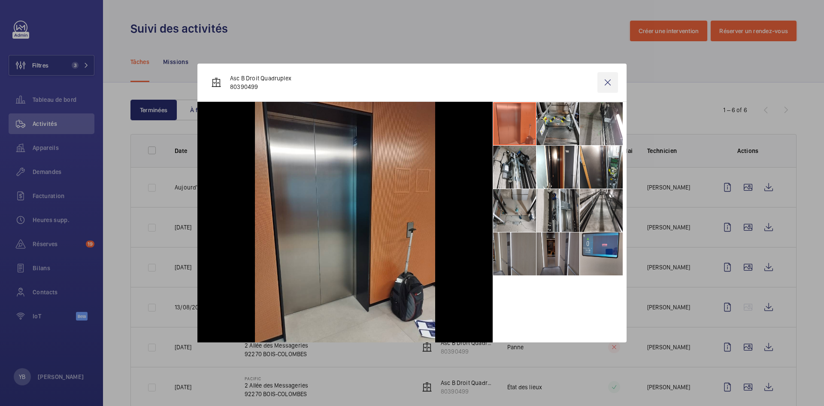
click at [609, 82] on wm-front-icon-button at bounding box center [607, 82] width 21 height 21
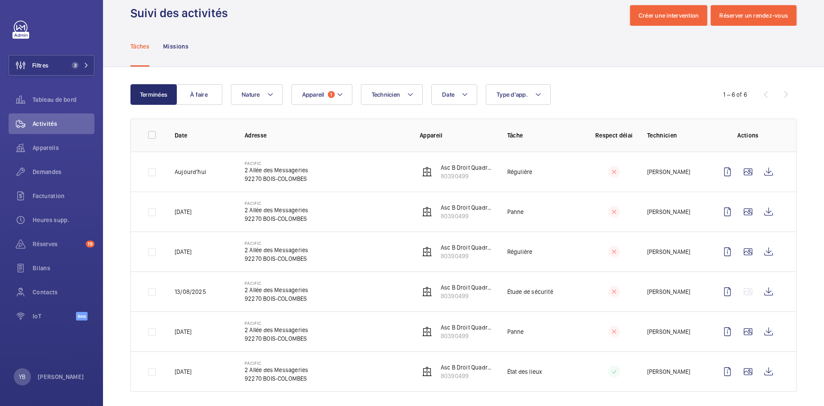
scroll to position [22, 0]
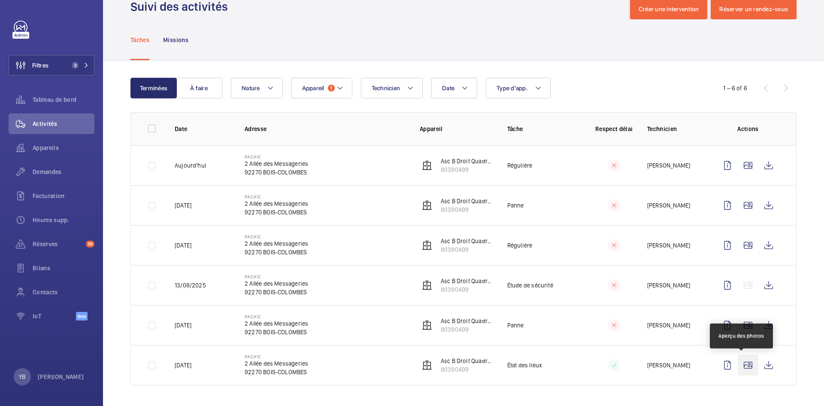
click at [739, 366] on wm-front-icon-button at bounding box center [748, 364] width 21 height 21
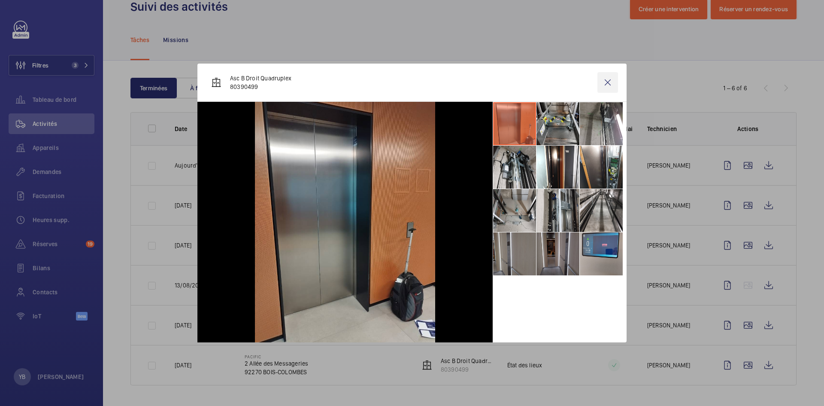
click at [604, 81] on wm-front-icon-button at bounding box center [607, 82] width 21 height 21
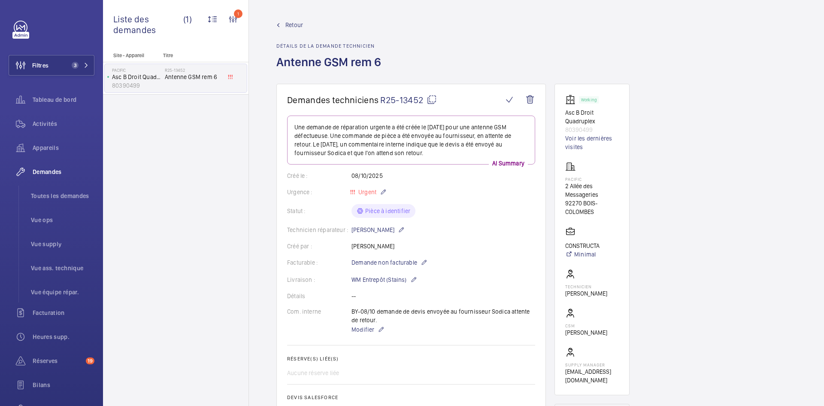
click at [296, 21] on span "Retour" at bounding box center [294, 25] width 18 height 9
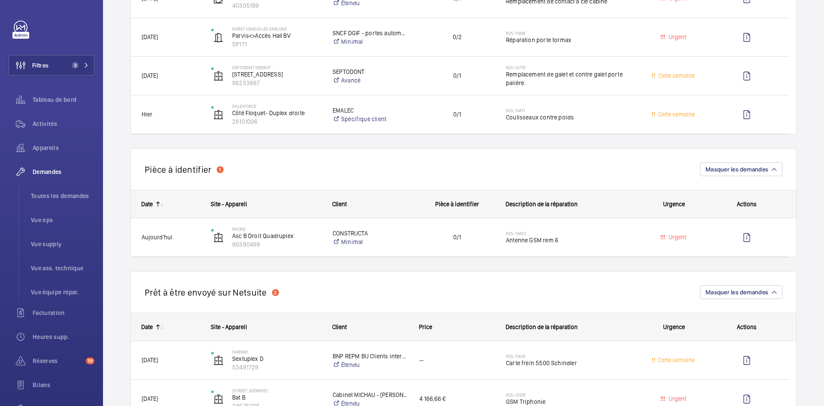
scroll to position [300, 0]
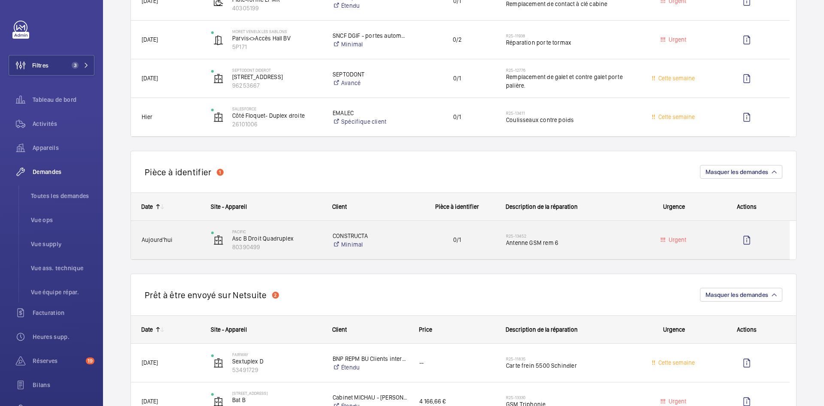
click at [176, 239] on span "Aujourd'hui" at bounding box center [171, 240] width 58 height 10
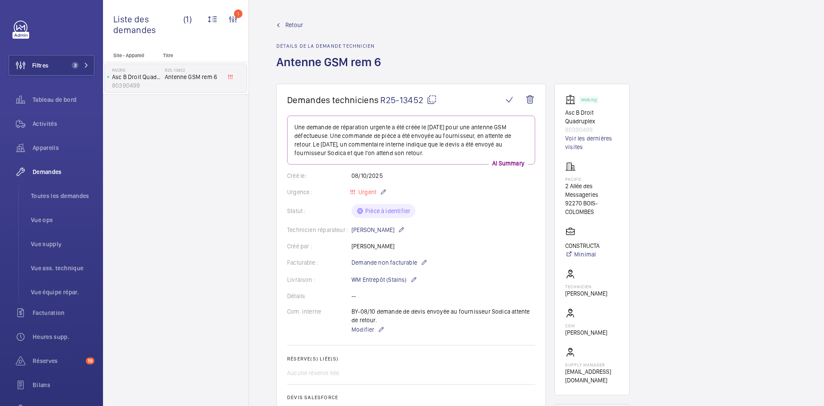
click at [431, 100] on mat-icon at bounding box center [432, 99] width 10 height 10
click at [365, 330] on span "Modifier" at bounding box center [362, 329] width 23 height 9
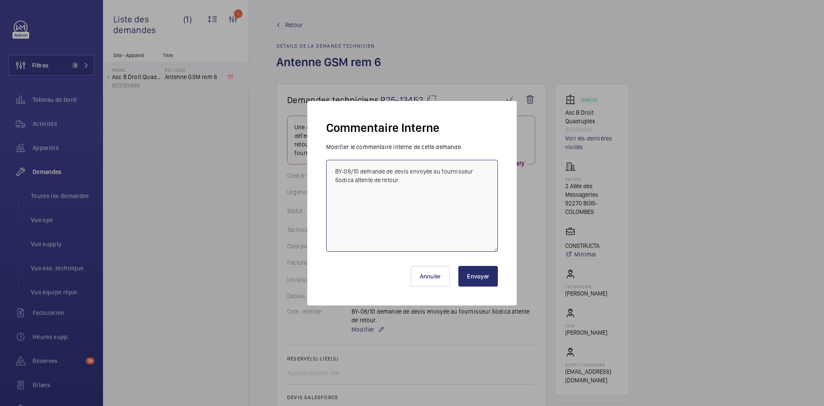
click at [354, 177] on textarea "BY-08/10 demande de devis envoyée au fournisseur Sodica attente de retour." at bounding box center [412, 206] width 172 height 92
type textarea "BY-08/10 demande de devis envoyée au fournisseur Sodica & CDA attente de retour."
click at [486, 278] on button "Envoyer" at bounding box center [477, 276] width 39 height 21
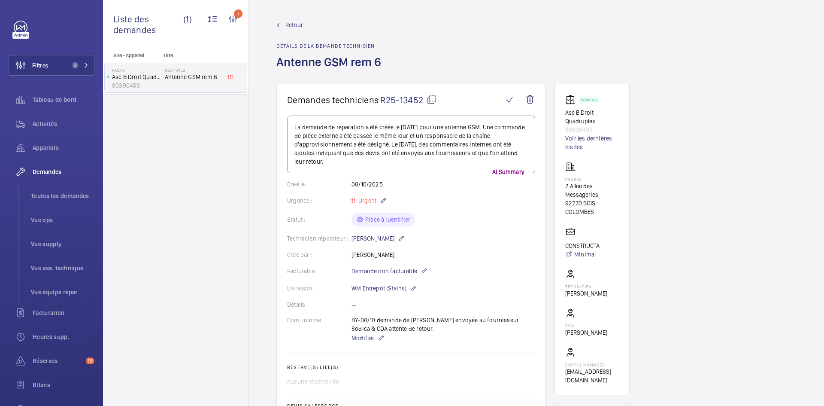
click at [291, 27] on span "Retour" at bounding box center [294, 25] width 18 height 9
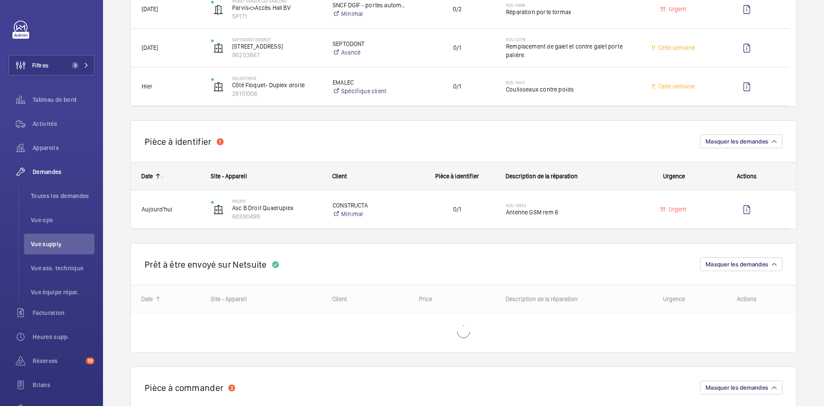
scroll to position [429, 0]
